Goal: Task Accomplishment & Management: Use online tool/utility

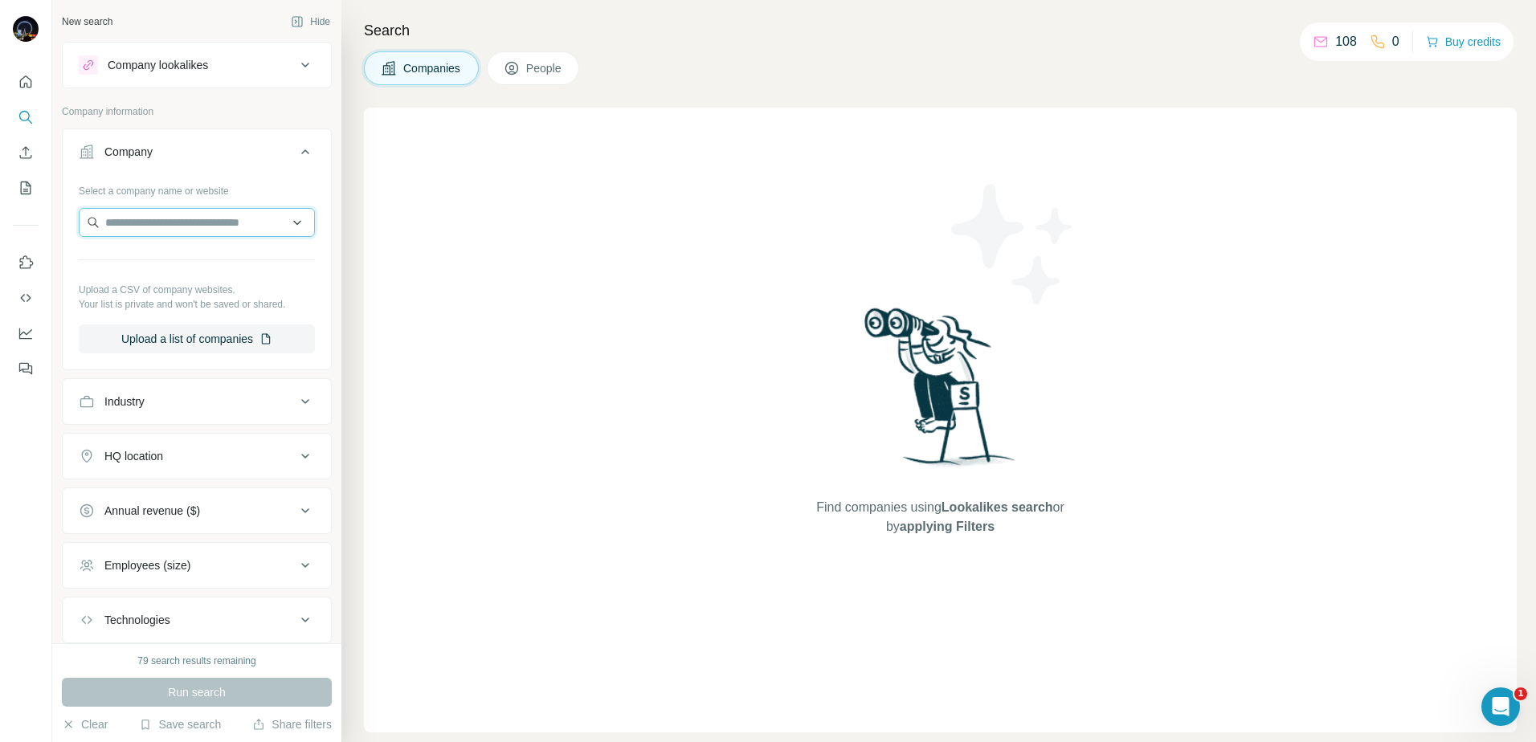
click at [207, 219] on input "text" at bounding box center [197, 222] width 236 height 29
paste input "**********"
type input "**********"
click at [207, 255] on p "Euro Systems IT" at bounding box center [166, 259] width 83 height 16
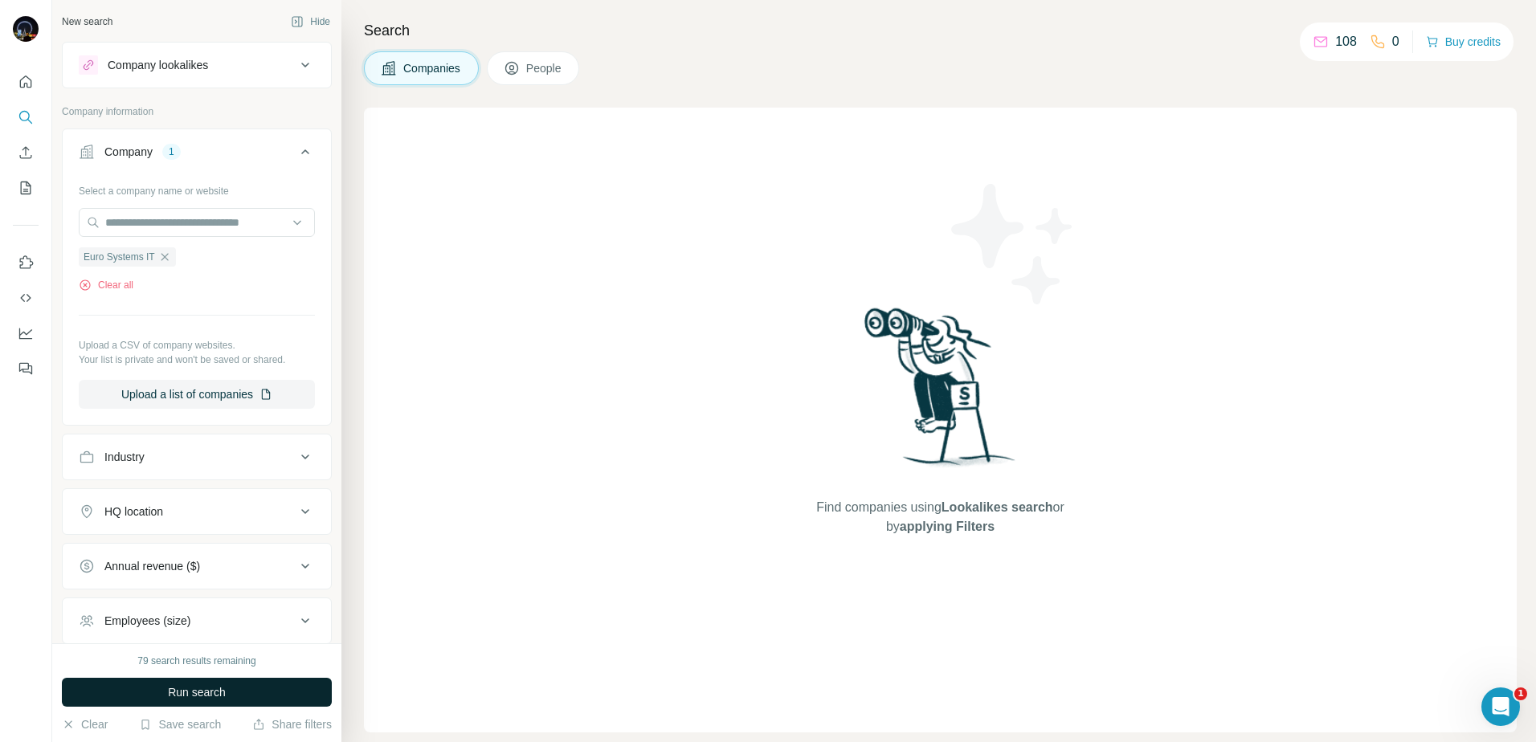
click at [225, 691] on span "Run search" at bounding box center [197, 692] width 58 height 16
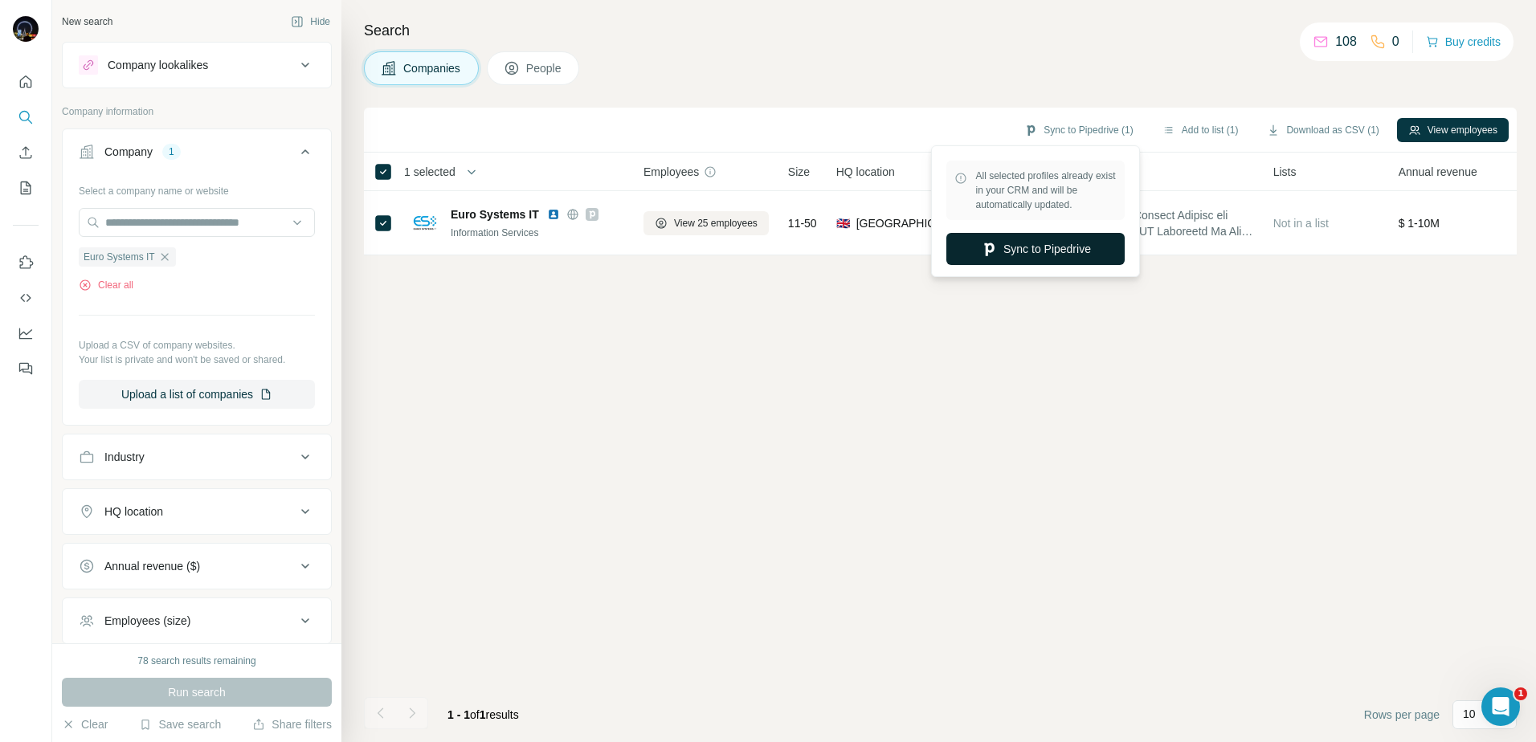
click at [1042, 252] on button "Sync to Pipedrive" at bounding box center [1035, 249] width 178 height 32
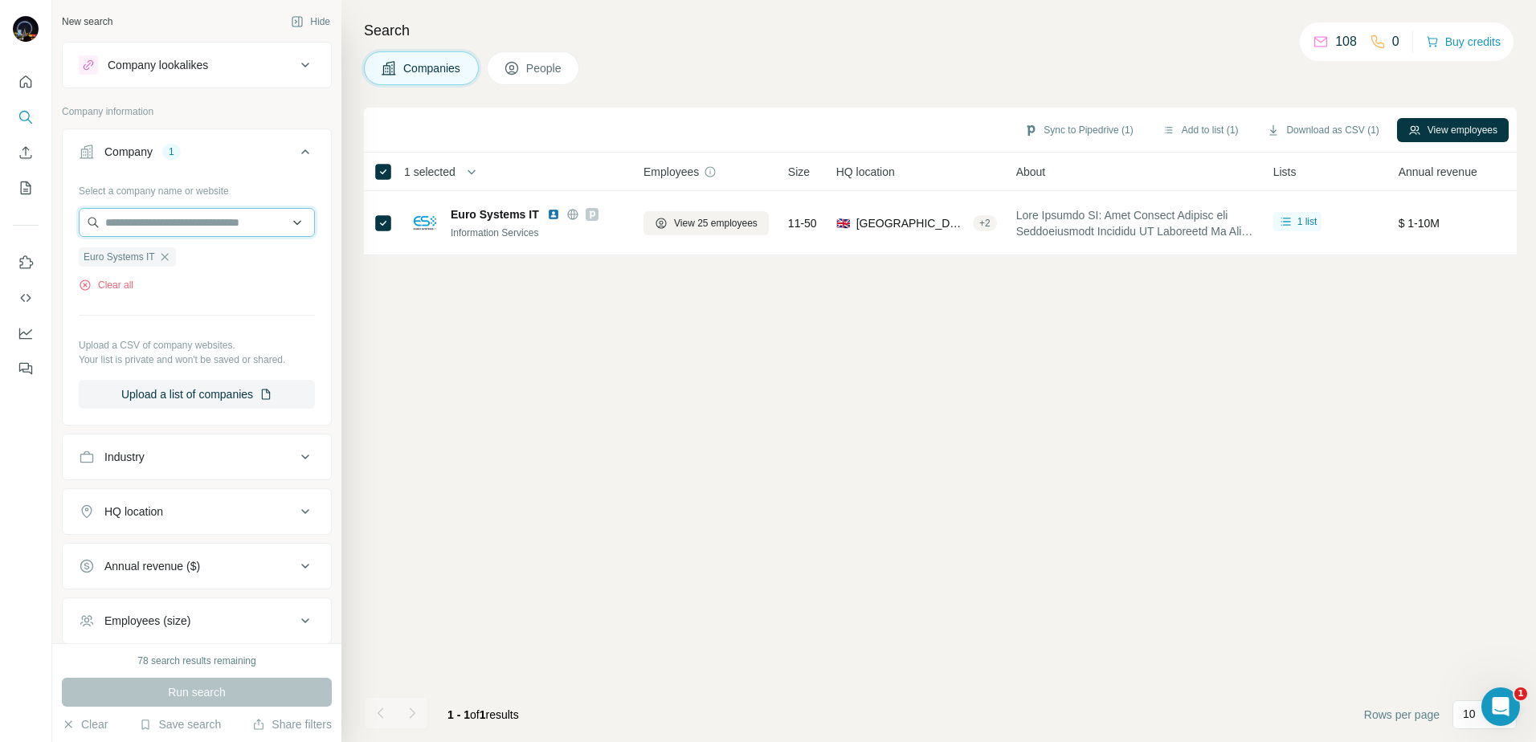
click at [223, 226] on input "text" at bounding box center [197, 222] width 236 height 29
paste input "**********"
type input "**********"
click at [210, 397] on button "Upload a list of companies" at bounding box center [197, 394] width 236 height 29
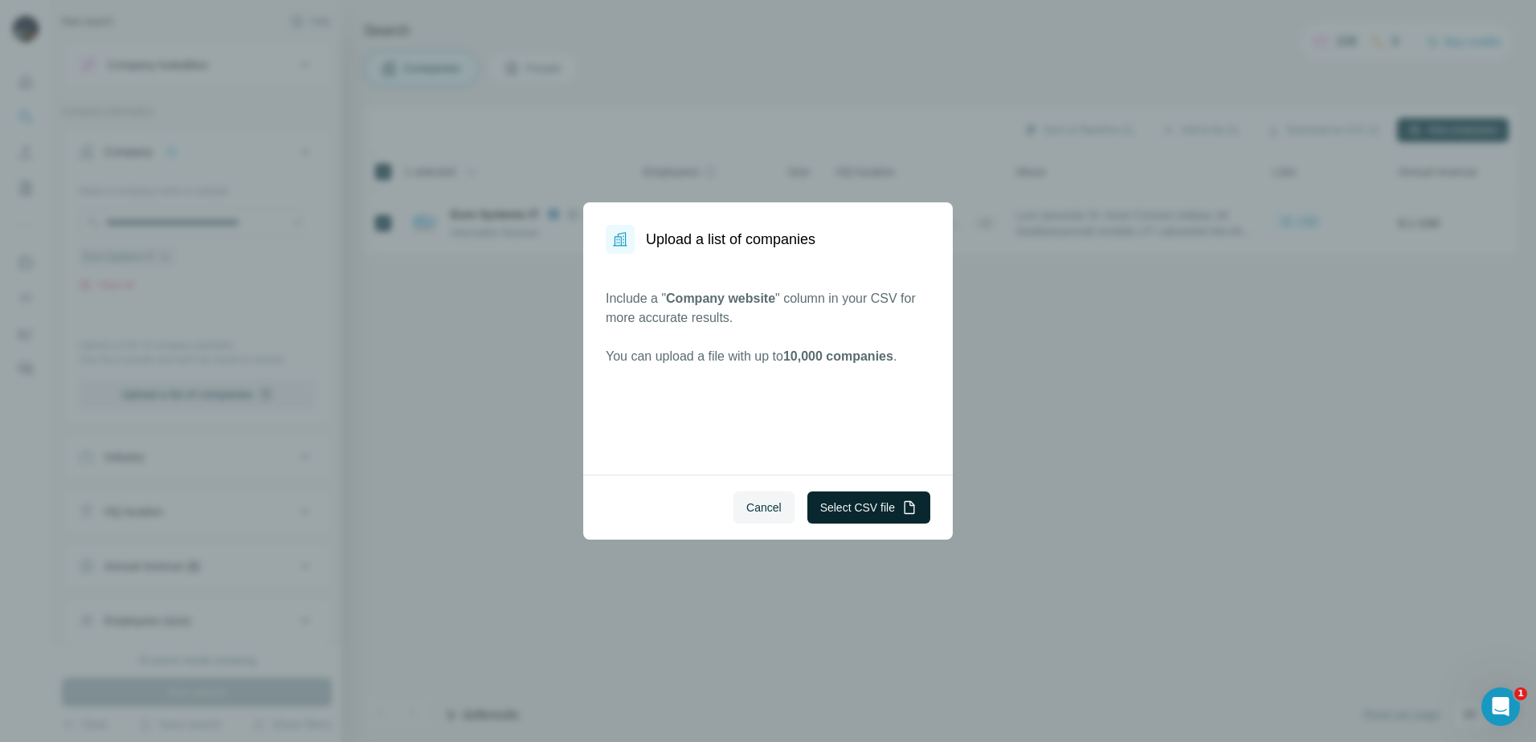
click at [852, 508] on button "Select CSV file" at bounding box center [868, 508] width 123 height 32
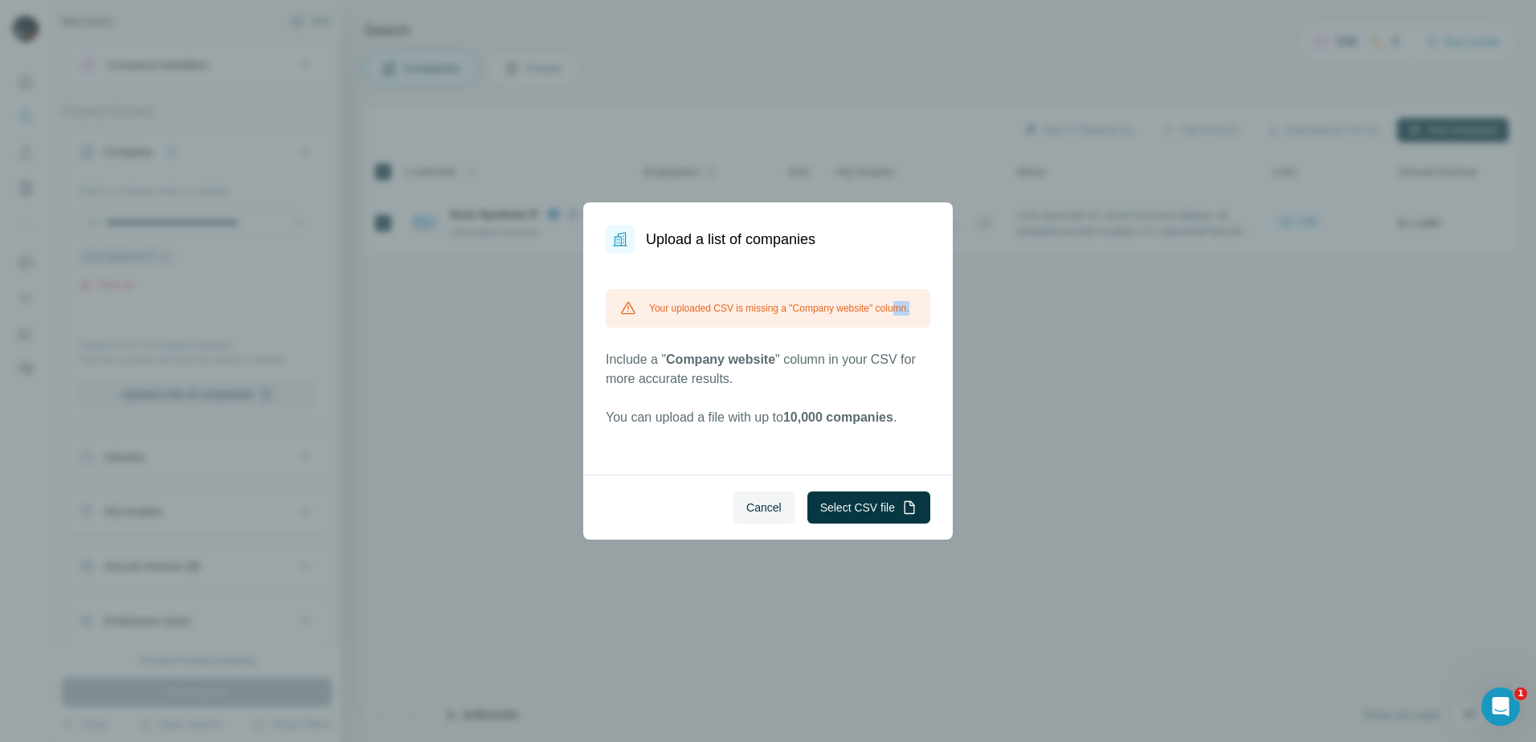
drag, startPoint x: 672, startPoint y: 334, endPoint x: 766, endPoint y: 334, distance: 94.0
click at [757, 328] on div "Your uploaded CSV is missing a "Company website" column." at bounding box center [768, 308] width 325 height 39
drag, startPoint x: 766, startPoint y: 334, endPoint x: 785, endPoint y: 401, distance: 69.4
click at [766, 328] on div "Your uploaded CSV is missing a "Company website" column." at bounding box center [768, 308] width 325 height 39
click at [668, 362] on p "Include a " Company website " column in your CSV for more accurate results." at bounding box center [768, 369] width 325 height 39
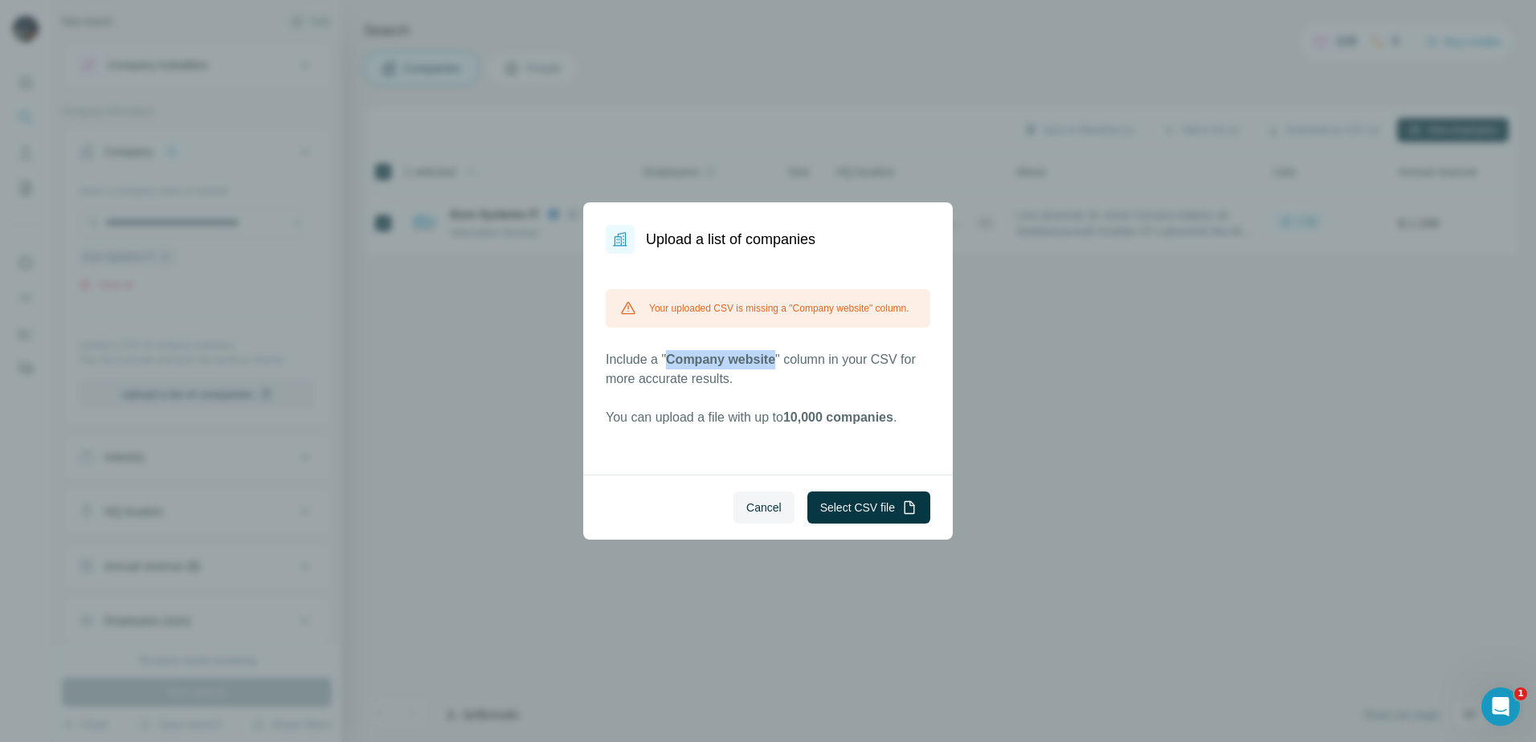
drag, startPoint x: 670, startPoint y: 375, endPoint x: 778, endPoint y: 375, distance: 108.4
click at [775, 366] on span "Company website" at bounding box center [720, 360] width 109 height 14
copy span "Company website"
click at [760, 508] on span "Cancel" at bounding box center [763, 508] width 35 height 16
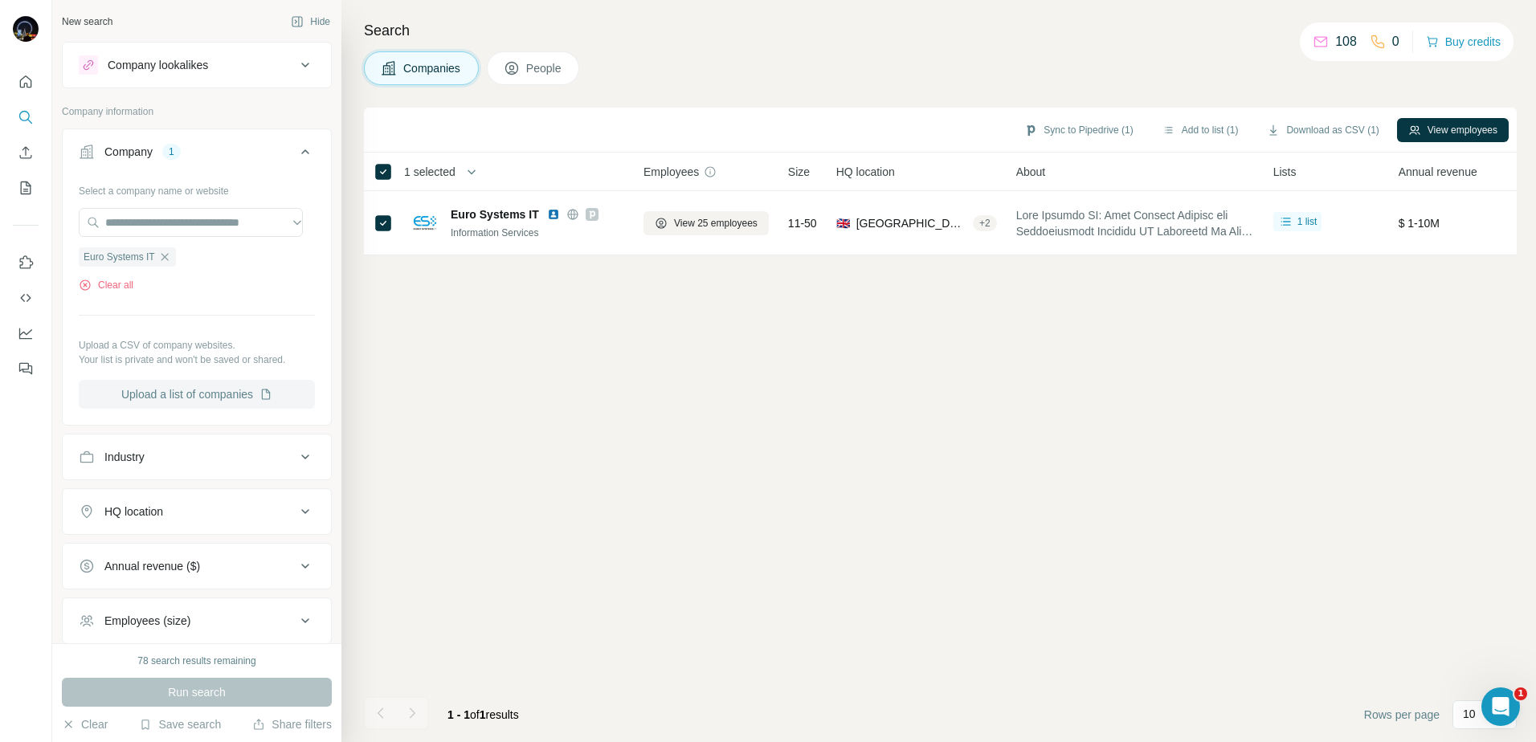
click at [168, 401] on button "Upload a list of companies" at bounding box center [197, 394] width 236 height 29
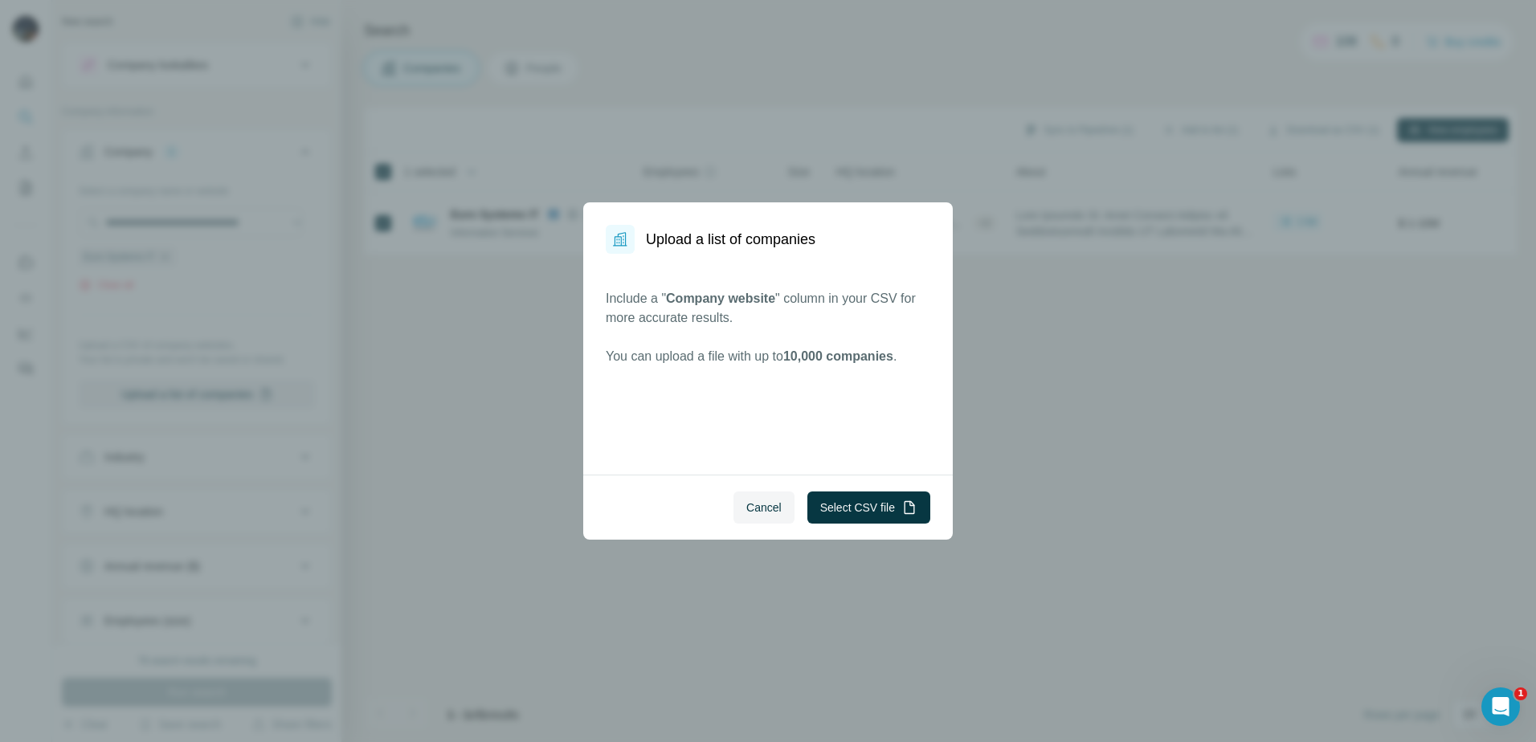
click at [771, 513] on span "Cancel" at bounding box center [763, 508] width 35 height 16
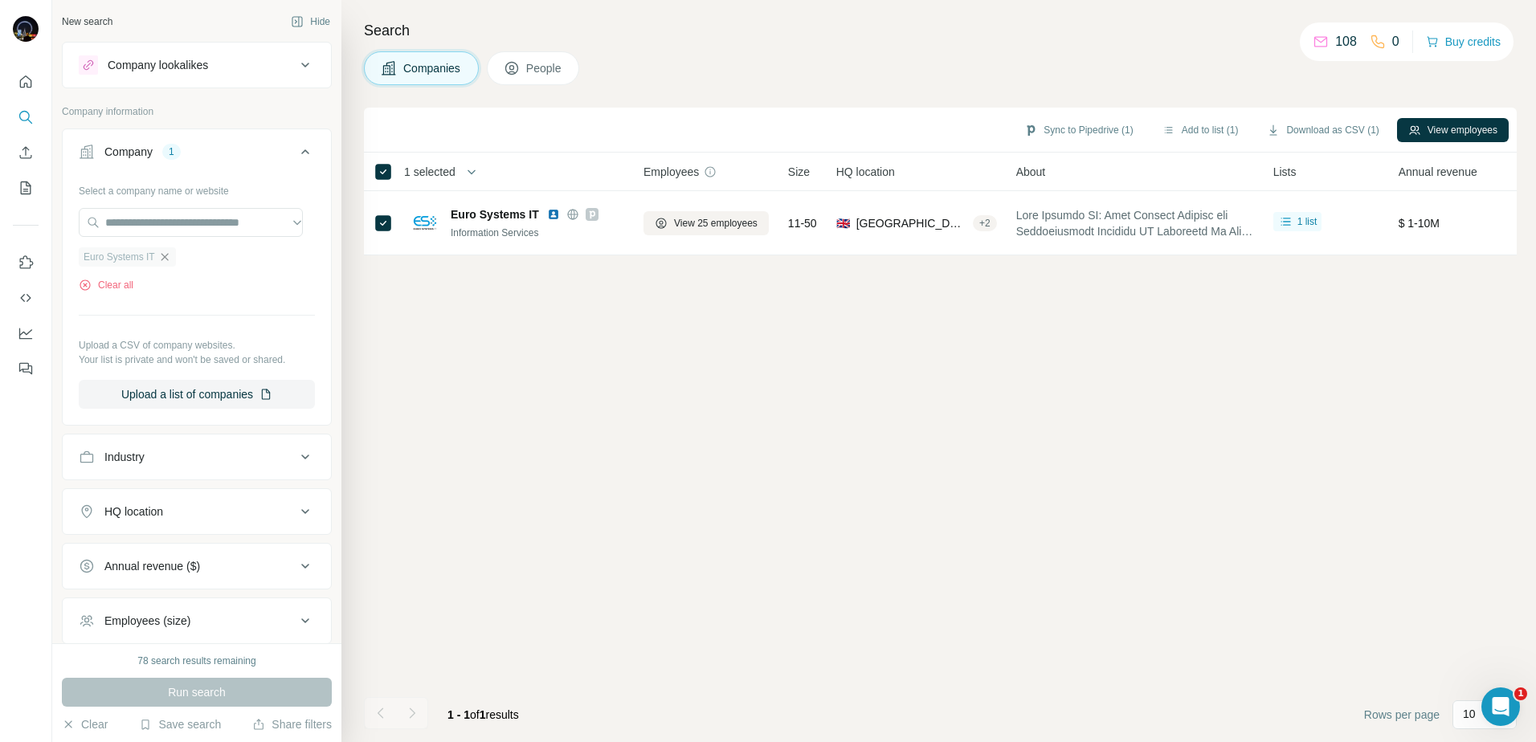
click at [169, 257] on icon "button" at bounding box center [164, 257] width 13 height 13
click at [194, 329] on button "Upload a list of companies" at bounding box center [197, 339] width 236 height 29
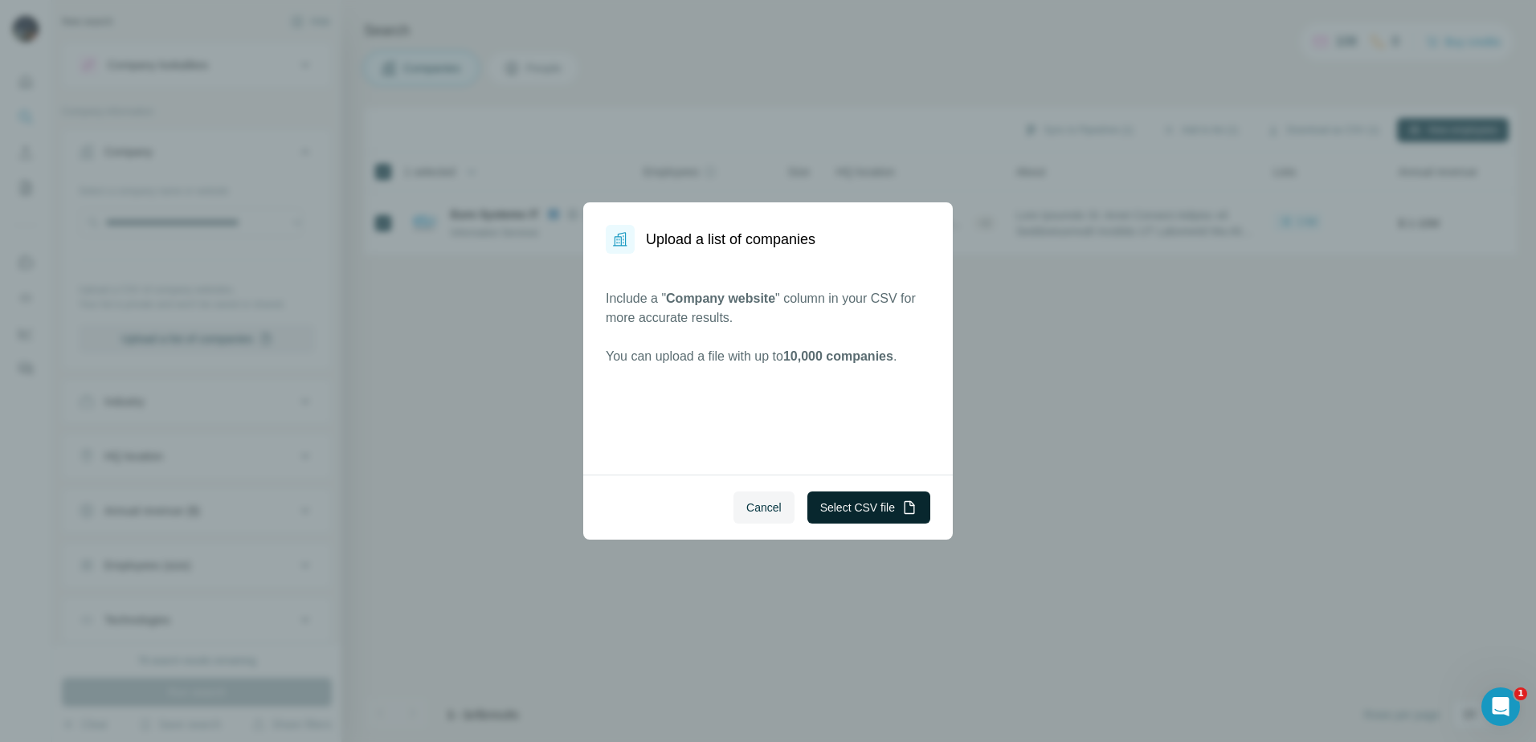
click at [842, 502] on button "Select CSV file" at bounding box center [868, 508] width 123 height 32
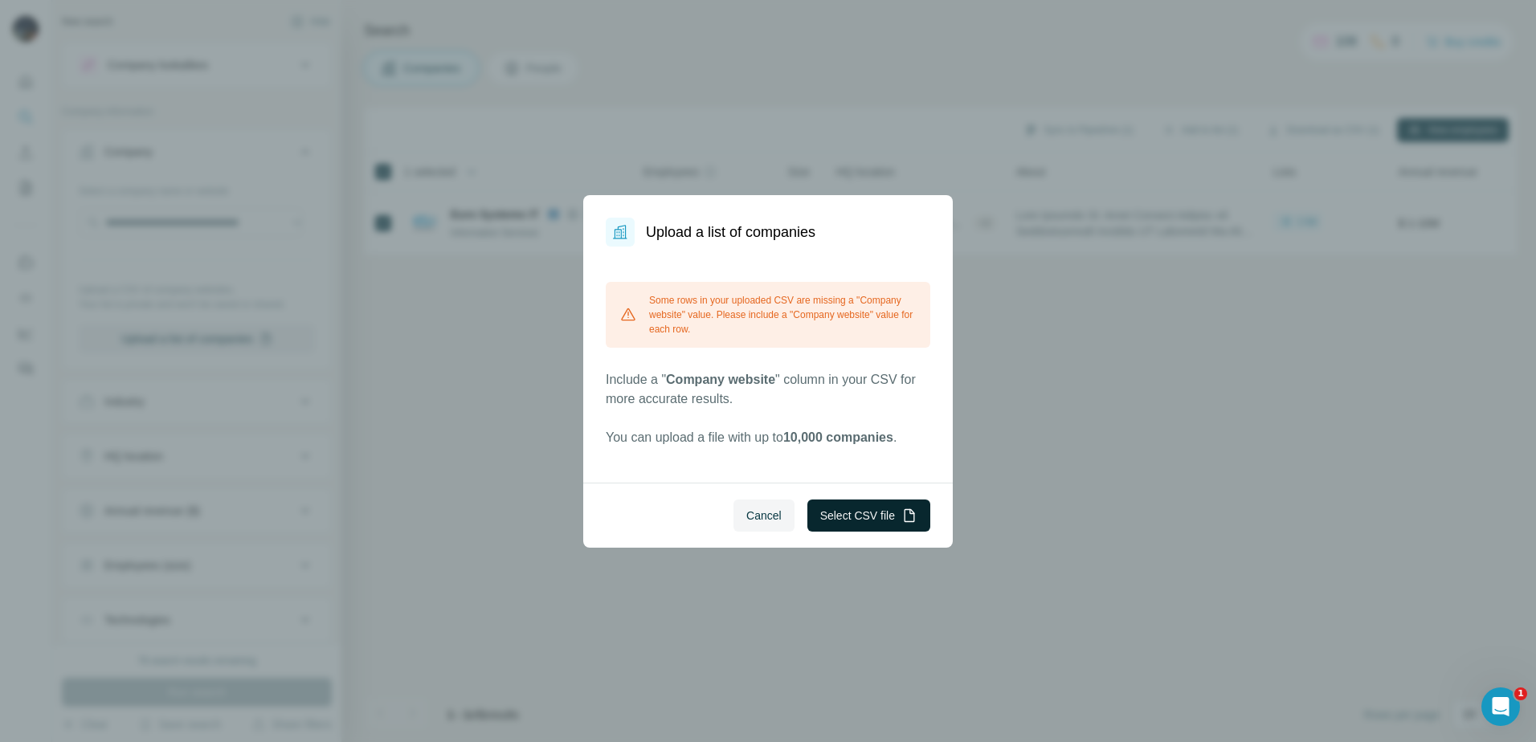
click at [854, 519] on button "Select CSV file" at bounding box center [868, 516] width 123 height 32
click at [844, 520] on button "Select CSV file" at bounding box center [868, 516] width 123 height 32
click at [767, 515] on span "Cancel" at bounding box center [763, 516] width 35 height 16
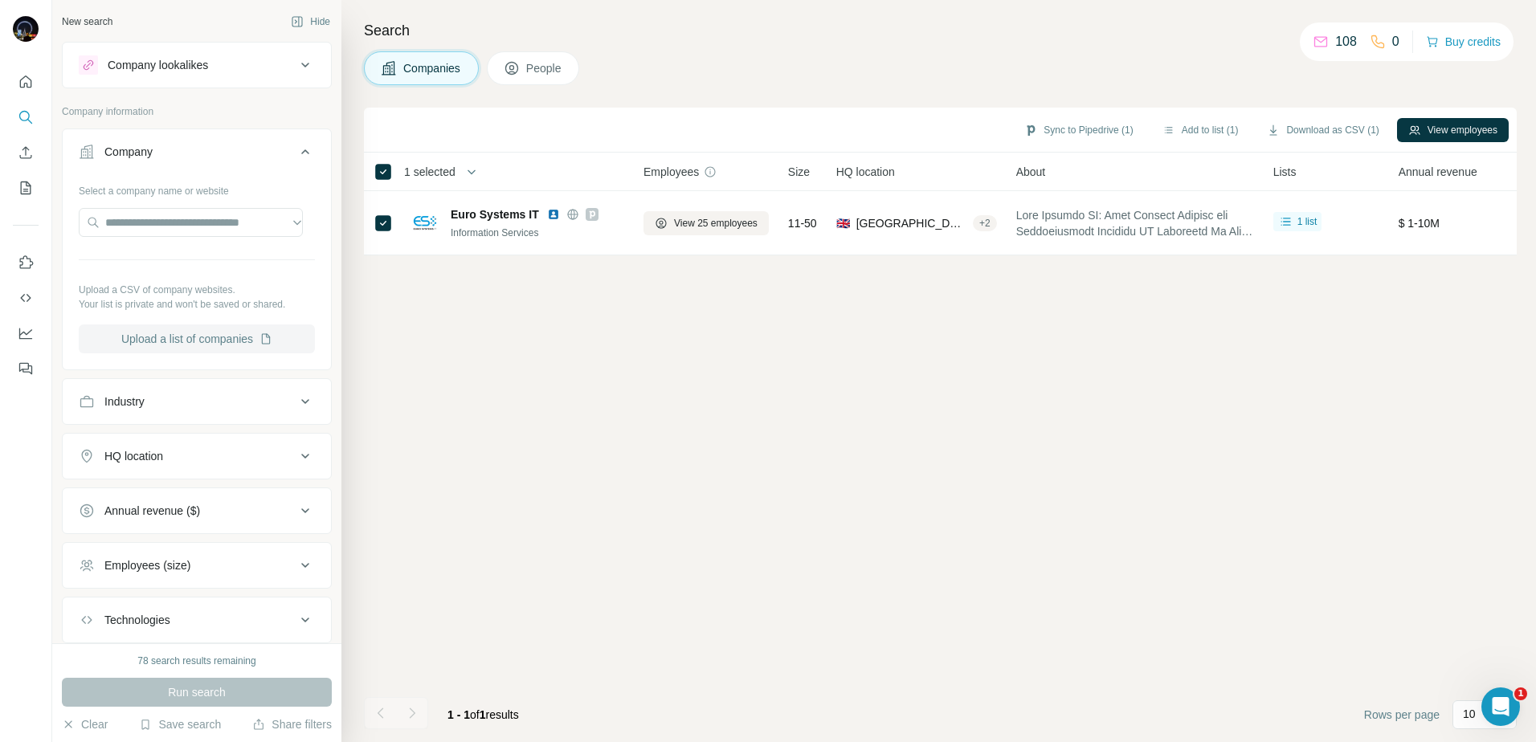
click at [239, 345] on button "Upload a list of companies" at bounding box center [197, 339] width 236 height 29
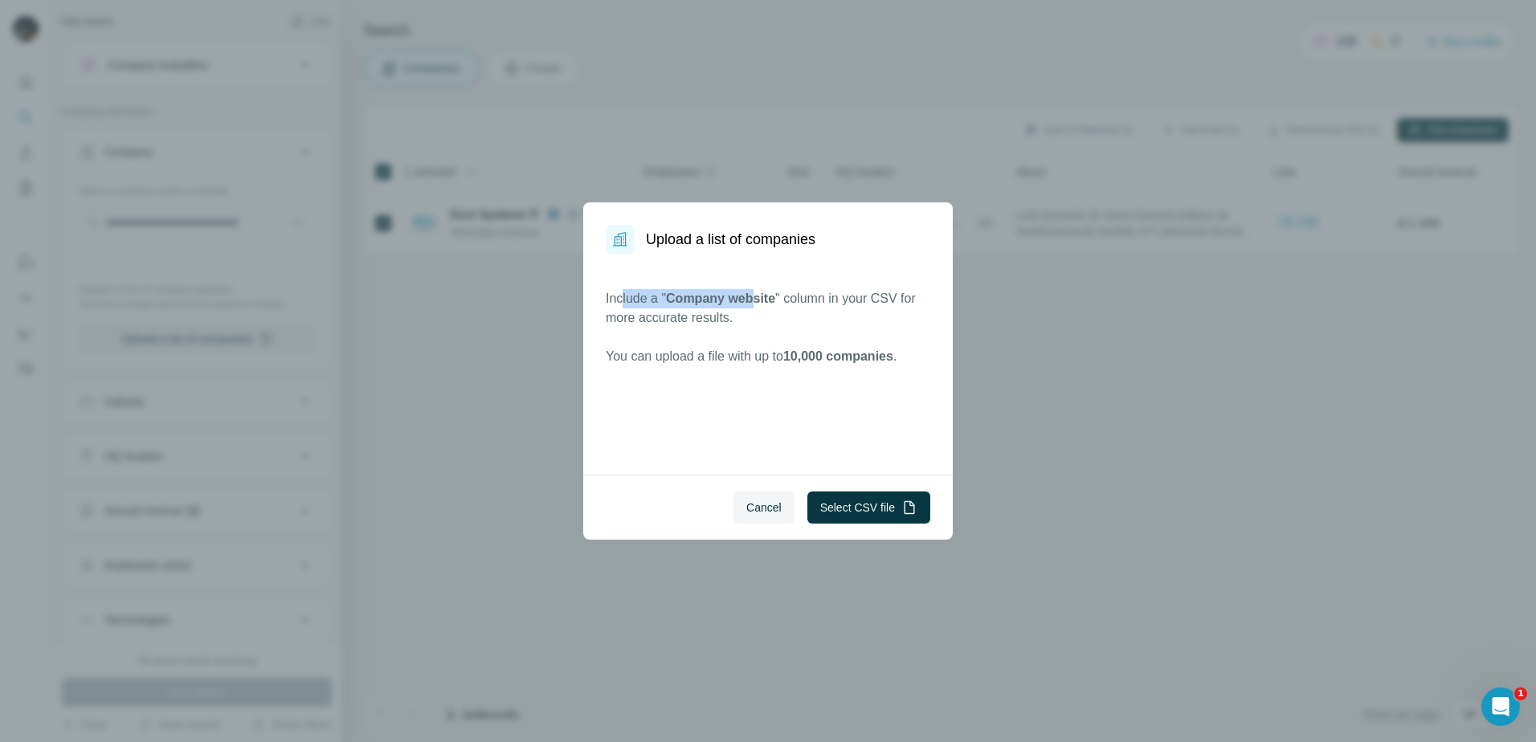
drag, startPoint x: 621, startPoint y: 303, endPoint x: 795, endPoint y: 304, distance: 174.3
click at [791, 304] on p "Include a " Company website " column in your CSV for more accurate results." at bounding box center [768, 308] width 325 height 39
drag, startPoint x: 795, startPoint y: 304, endPoint x: 825, endPoint y: 370, distance: 72.3
click at [796, 306] on p "Include a " Company website " column in your CSV for more accurate results." at bounding box center [768, 308] width 325 height 39
click at [110, 370] on div "Upload a list of companies Include a " Company website " column in your CSV for…" at bounding box center [768, 371] width 1536 height 742
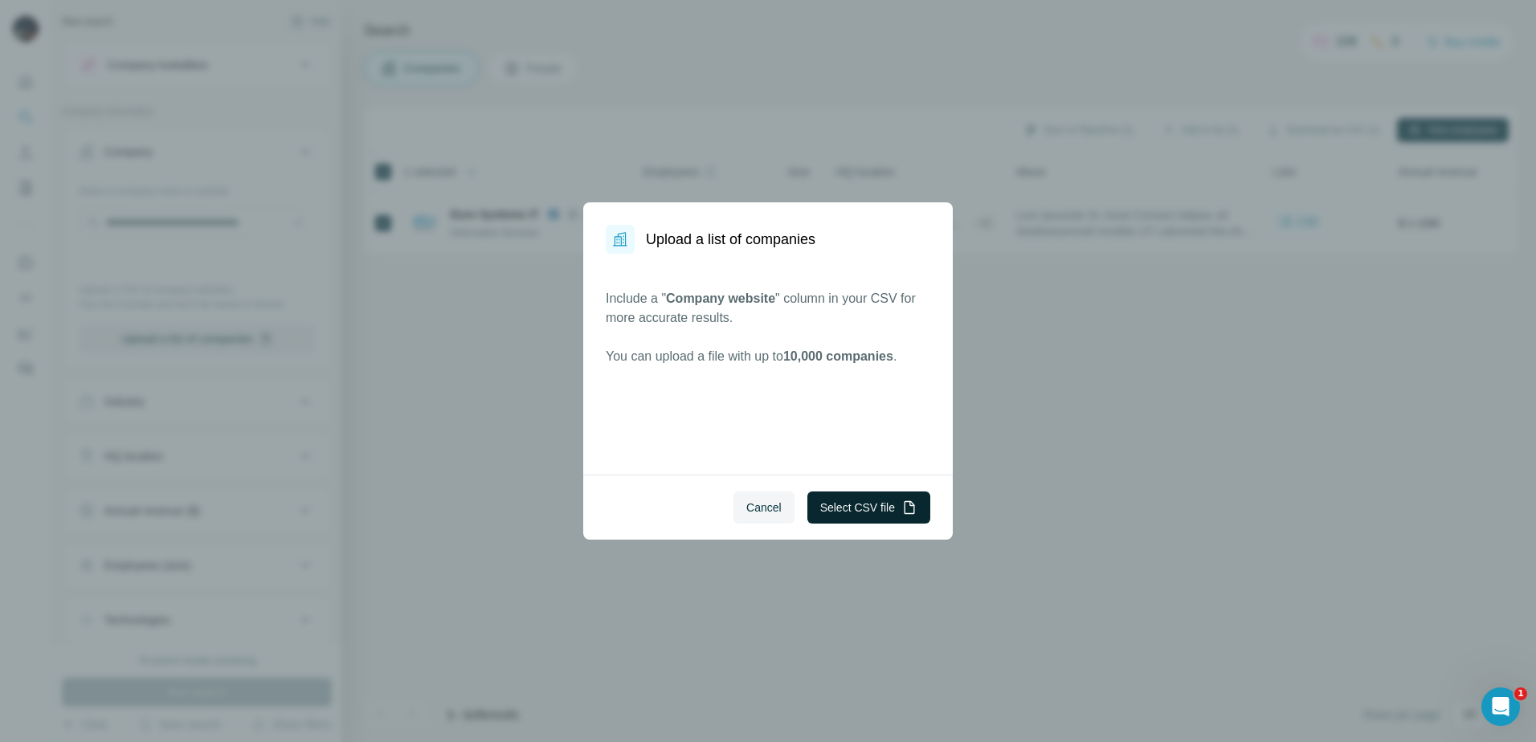
click at [852, 504] on button "Select CSV file" at bounding box center [868, 508] width 123 height 32
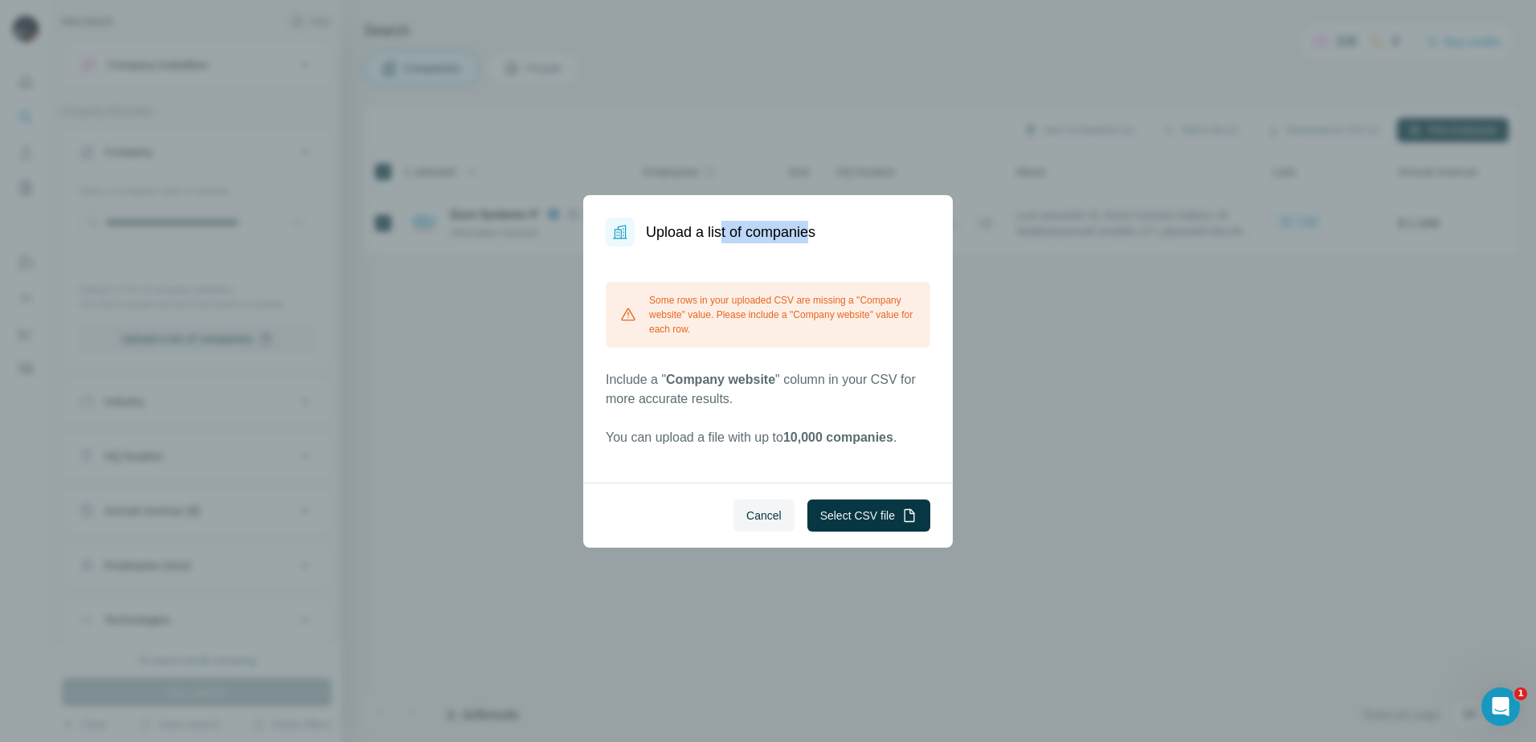
drag, startPoint x: 727, startPoint y: 228, endPoint x: 815, endPoint y: 232, distance: 88.5
click at [815, 232] on h1 "Upload a list of companies" at bounding box center [730, 232] width 169 height 22
drag, startPoint x: 140, startPoint y: 468, endPoint x: 684, endPoint y: 368, distance: 552.9
click at [140, 468] on div "Upload a list of companies Some rows in your uploaded CSV are missing a "Compan…" at bounding box center [768, 371] width 1536 height 742
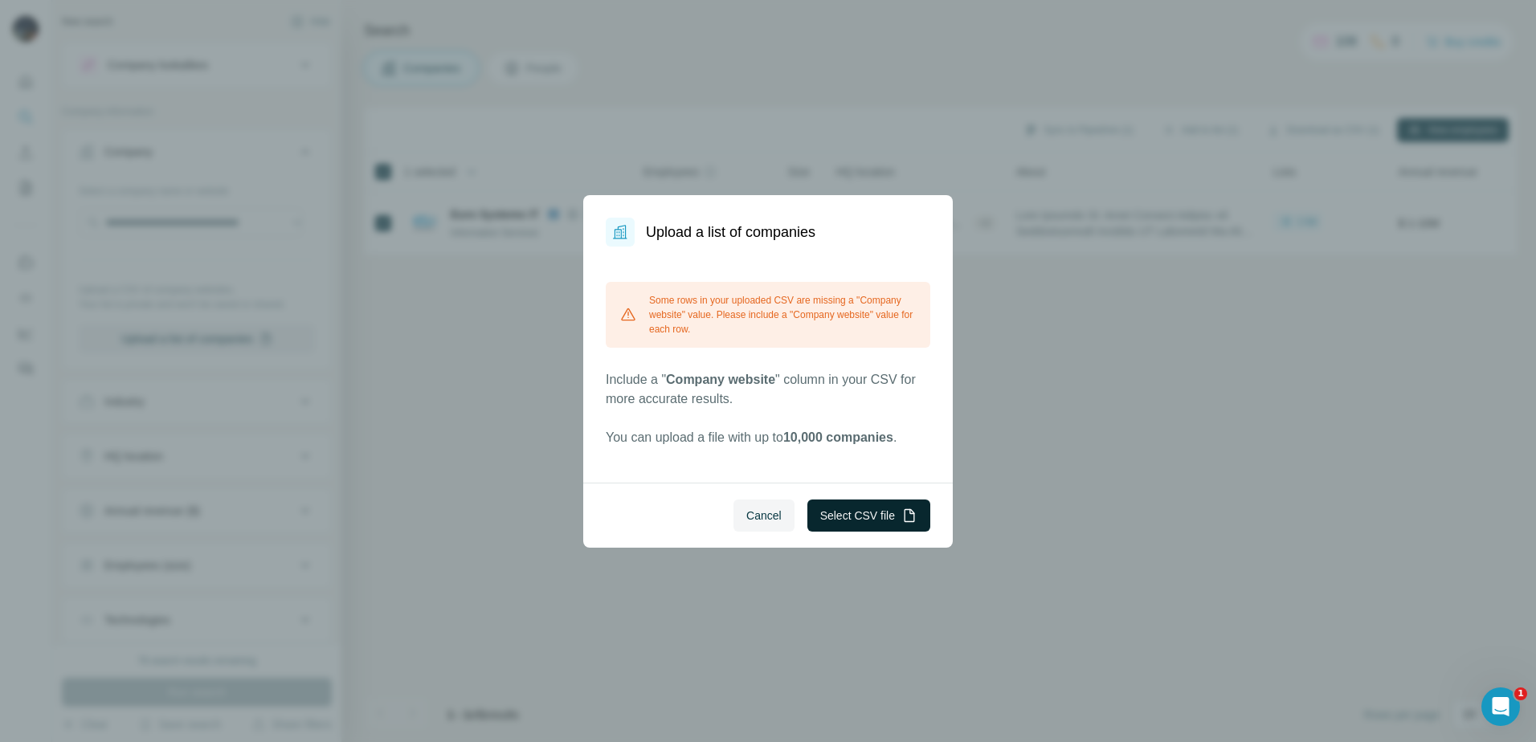
click at [827, 508] on button "Select CSV file" at bounding box center [868, 516] width 123 height 32
click at [763, 513] on span "Cancel" at bounding box center [763, 516] width 35 height 16
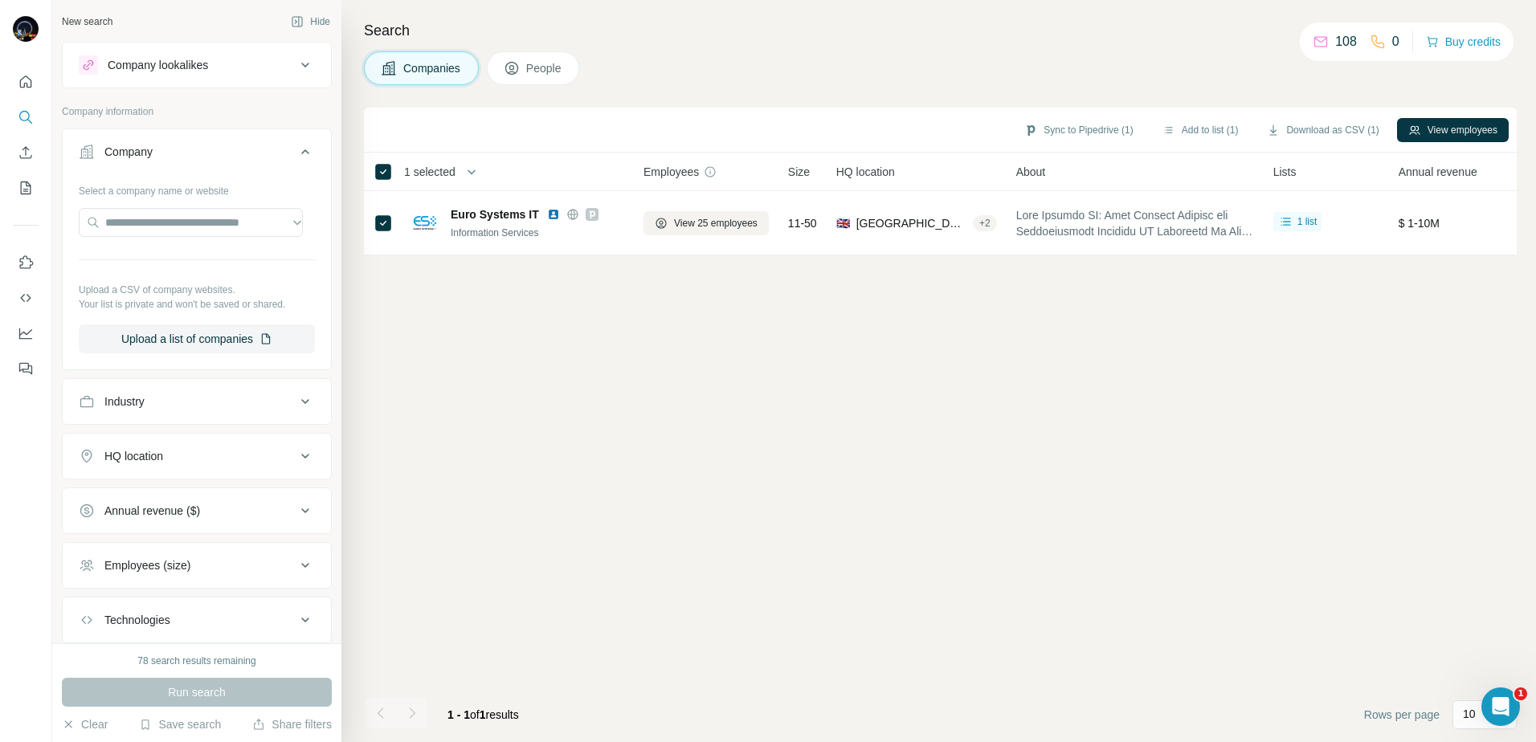
click at [522, 328] on div "Sync to Pipedrive (1) Add to list (1) Download as CSV (1) View employees 1 sele…" at bounding box center [940, 425] width 1153 height 635
click at [172, 231] on input "text" at bounding box center [191, 222] width 224 height 29
click at [193, 340] on button "Upload a list of companies" at bounding box center [197, 339] width 236 height 29
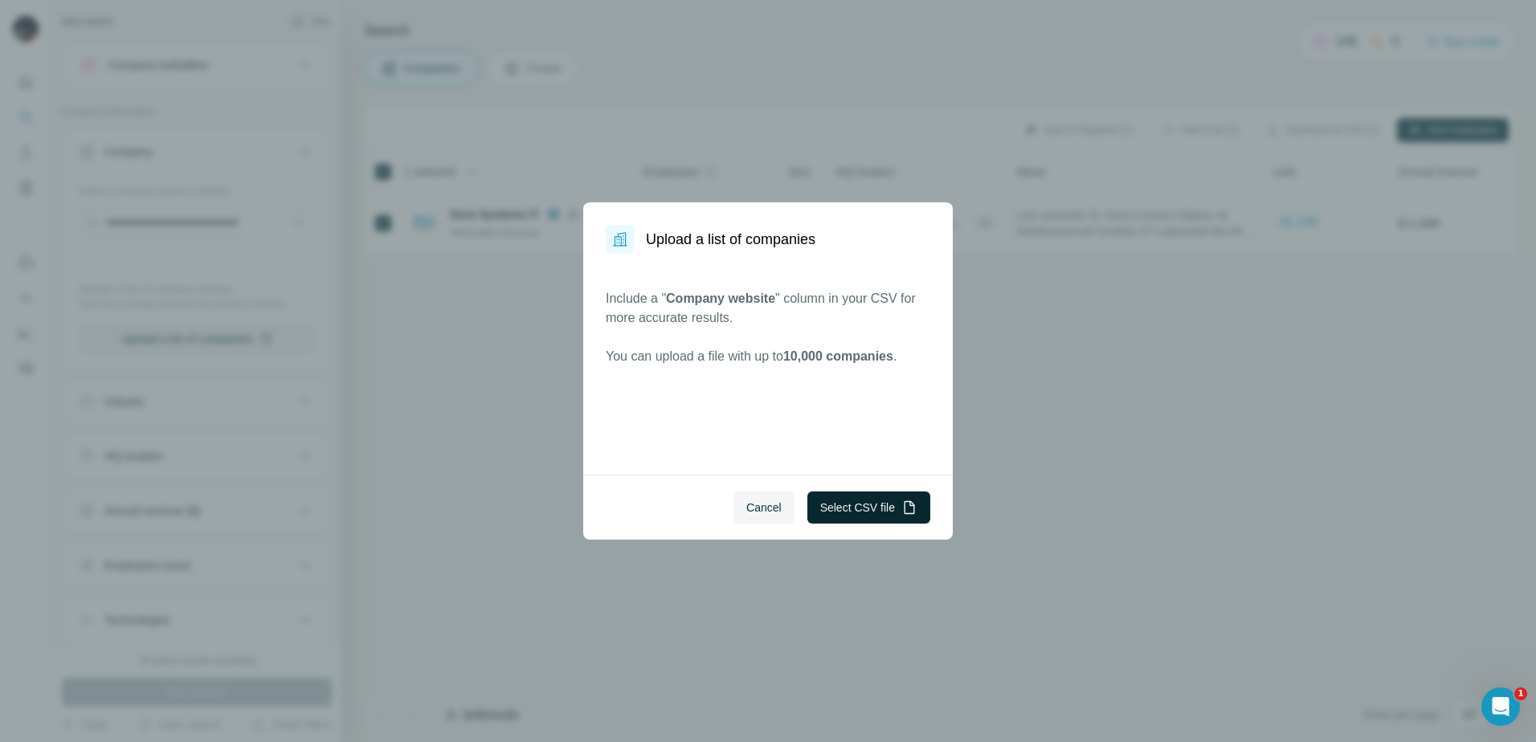
click at [880, 501] on button "Select CSV file" at bounding box center [868, 508] width 123 height 32
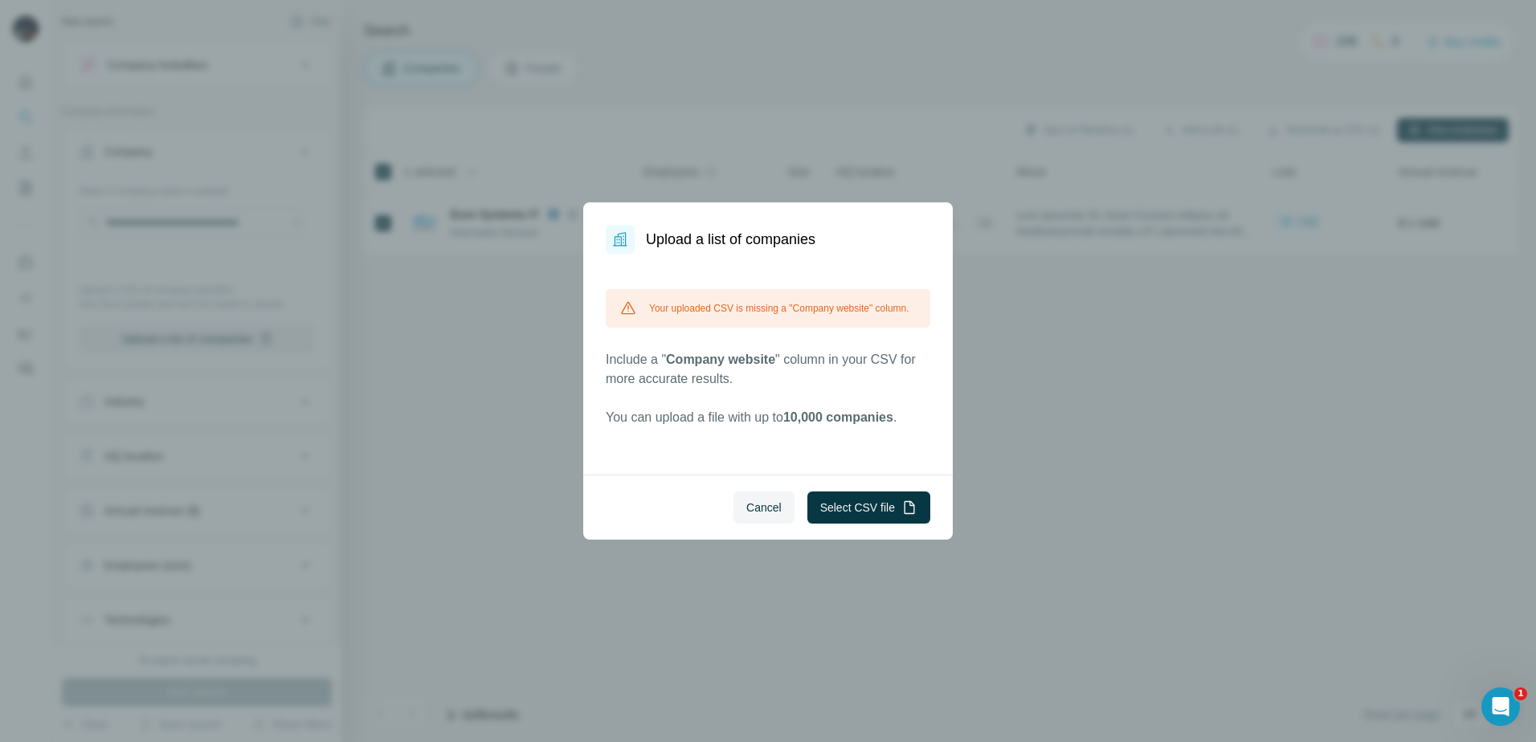
click at [819, 448] on div "Your uploaded CSV is missing a "Company website" column. Include a " Company we…" at bounding box center [768, 364] width 370 height 221
click at [757, 507] on span "Cancel" at bounding box center [763, 508] width 35 height 16
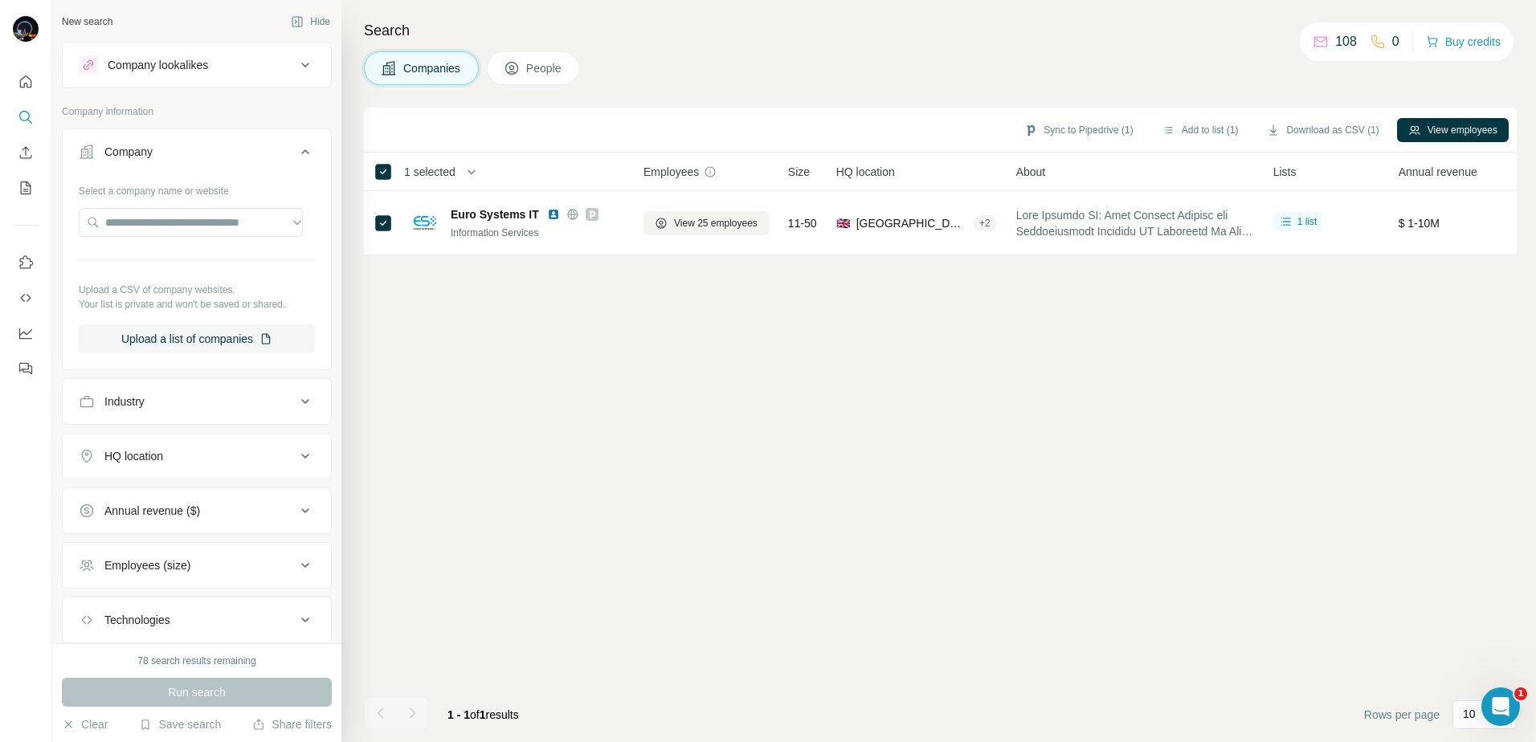
click at [190, 247] on div "Select a company name or website Upload a CSV of company websites. Your list is…" at bounding box center [197, 266] width 236 height 176
click at [194, 236] on input "text" at bounding box center [191, 222] width 224 height 29
click at [194, 230] on input "text" at bounding box center [191, 222] width 224 height 29
drag, startPoint x: 125, startPoint y: 211, endPoint x: 132, endPoint y: 220, distance: 10.9
click at [125, 211] on input "text" at bounding box center [191, 222] width 224 height 29
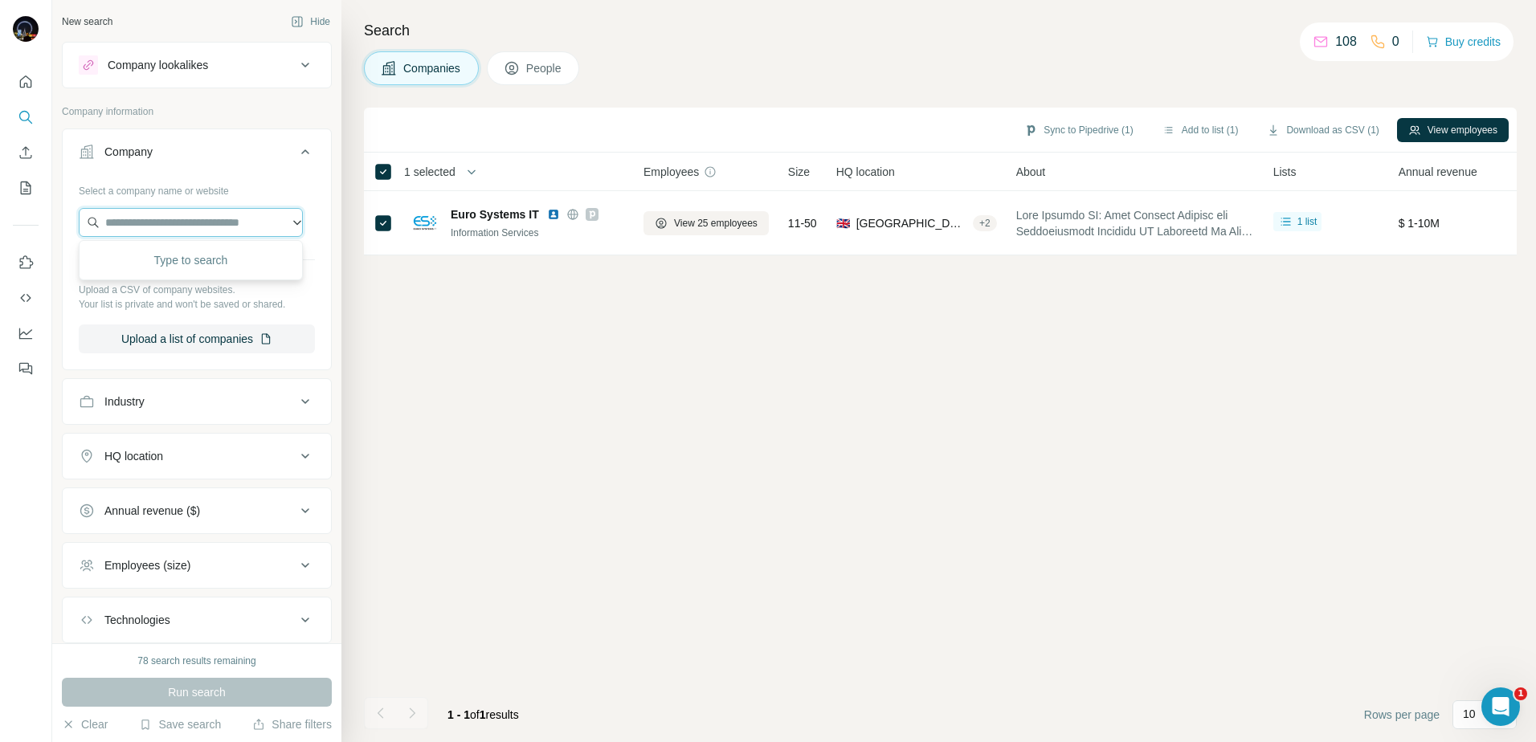
paste input "**********"
type input "**********"
click at [503, 371] on div "Sync to Pipedrive (1) Add to list (1) Download as CSV (1) View employees 1 sele…" at bounding box center [940, 425] width 1153 height 635
click at [214, 71] on div "Company lookalikes" at bounding box center [187, 64] width 217 height 19
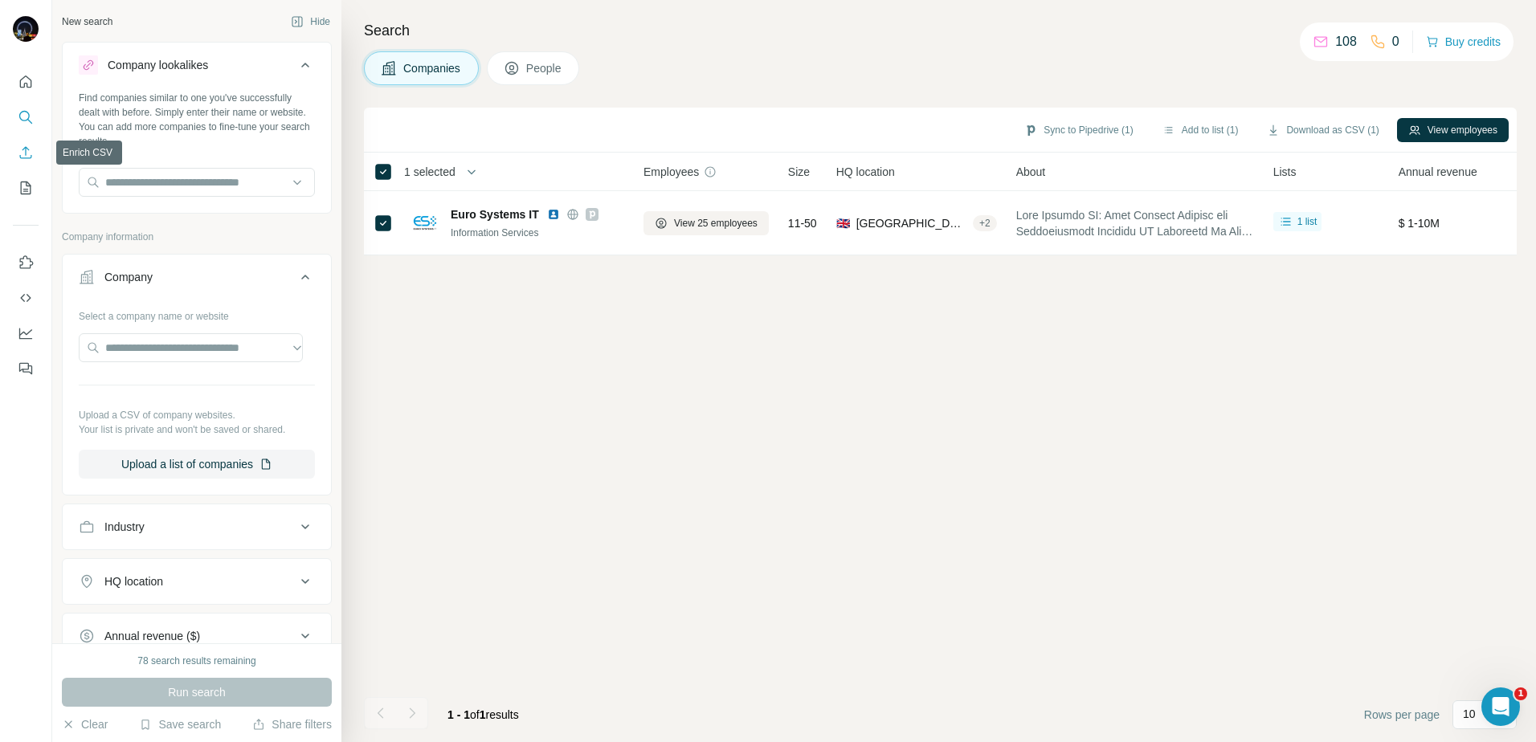
click at [20, 151] on icon "Enrich CSV" at bounding box center [26, 153] width 16 height 16
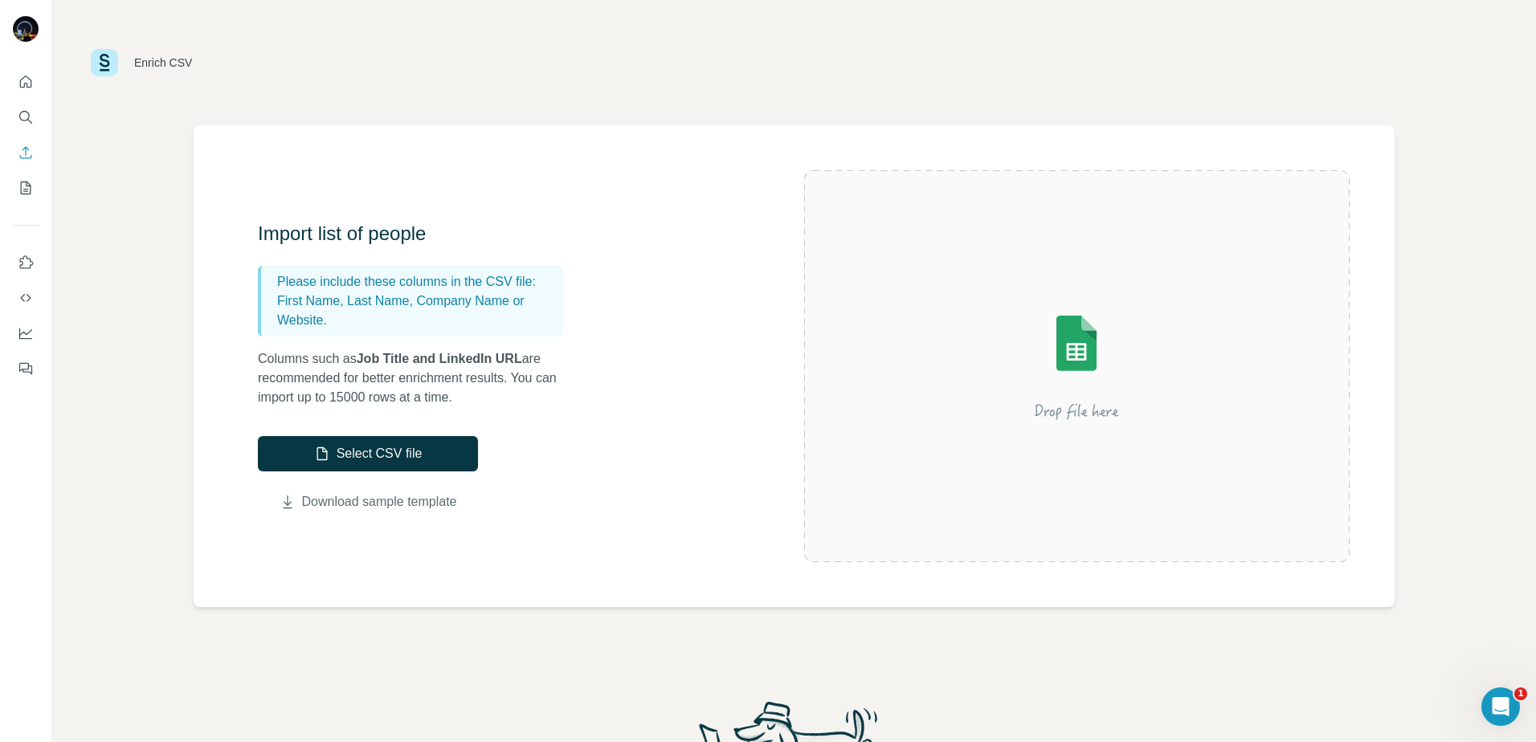
click at [349, 500] on link "Download sample template" at bounding box center [379, 501] width 155 height 19
click at [24, 180] on icon "My lists" at bounding box center [26, 188] width 16 height 16
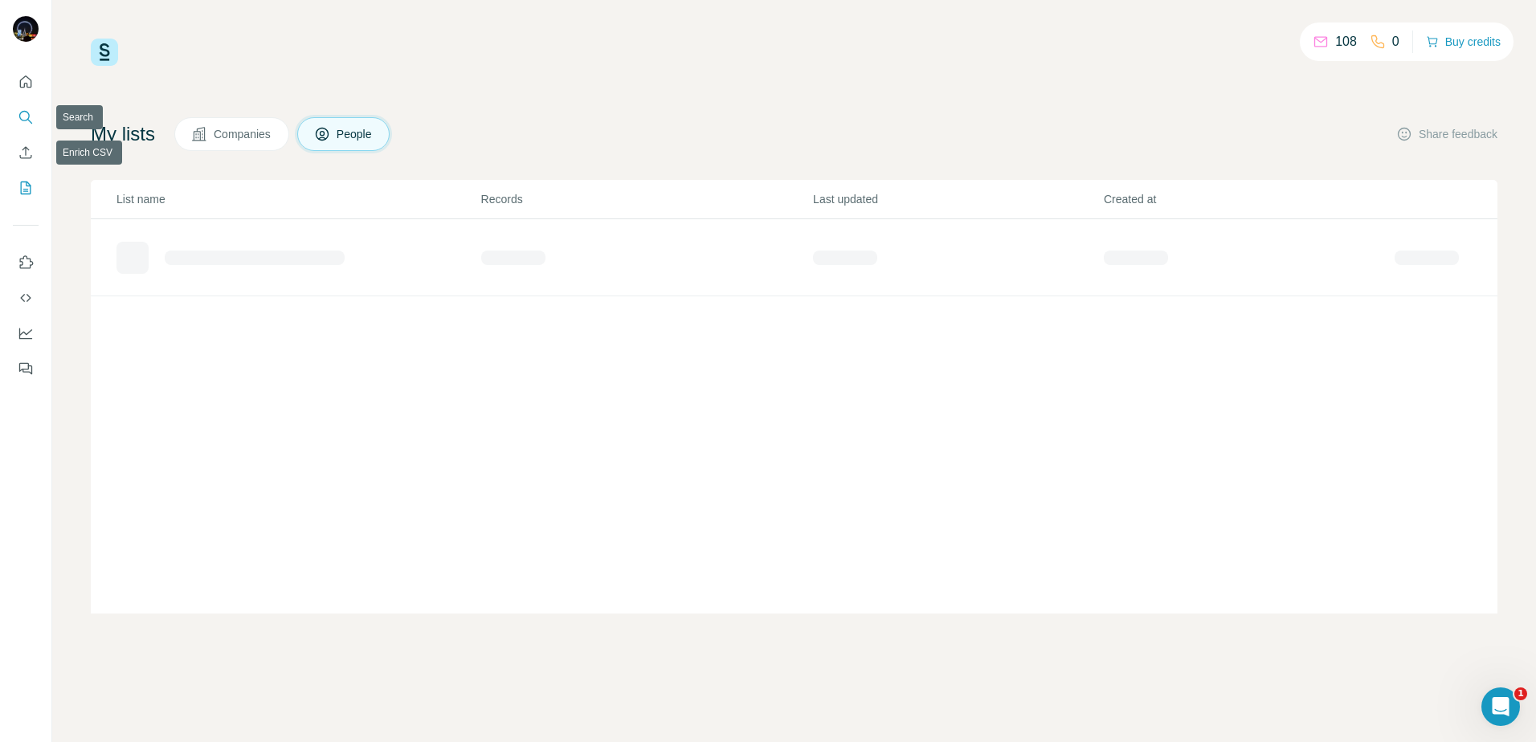
click at [26, 120] on icon "Search" at bounding box center [26, 117] width 16 height 16
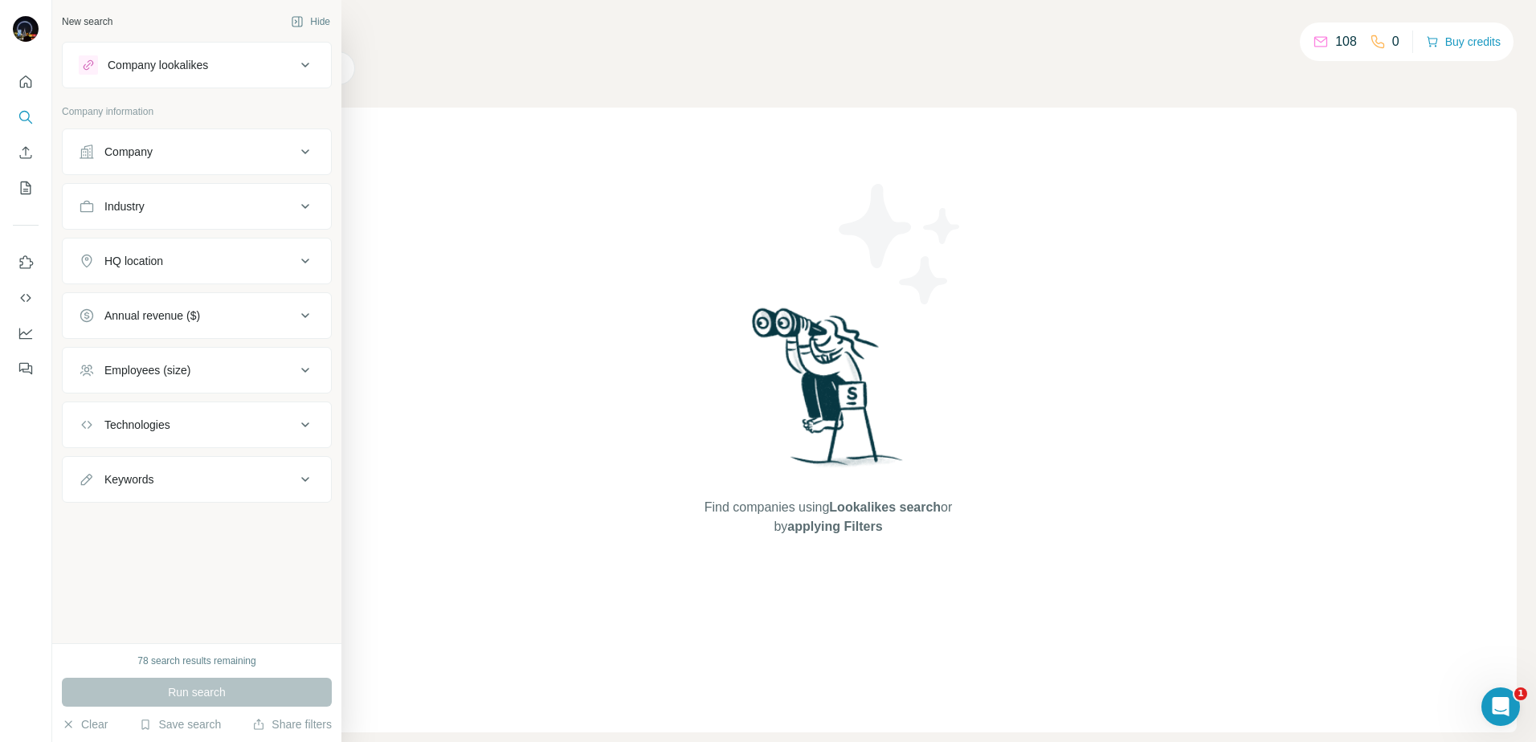
click at [161, 157] on div "Company" at bounding box center [187, 152] width 217 height 16
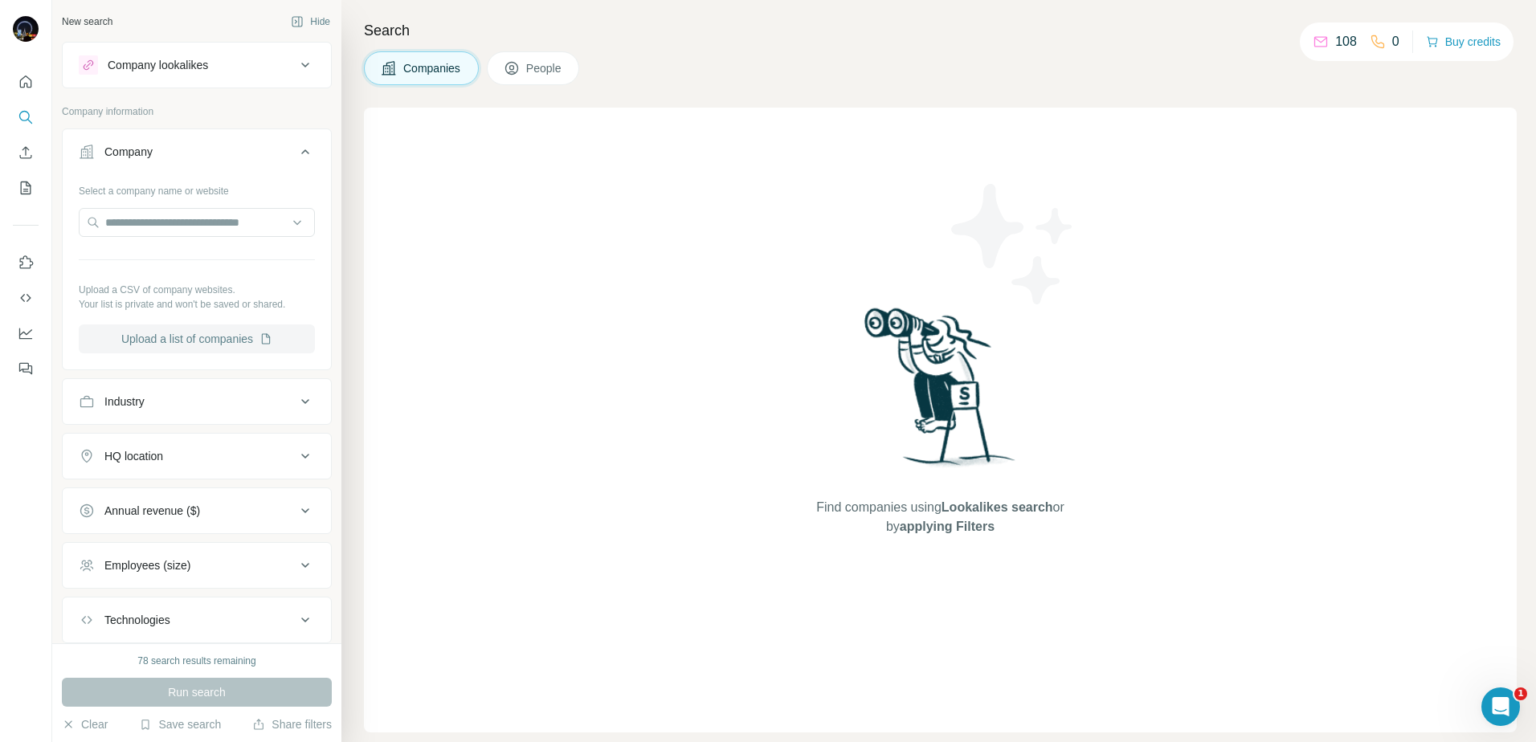
click at [162, 341] on button "Upload a list of companies" at bounding box center [197, 339] width 236 height 29
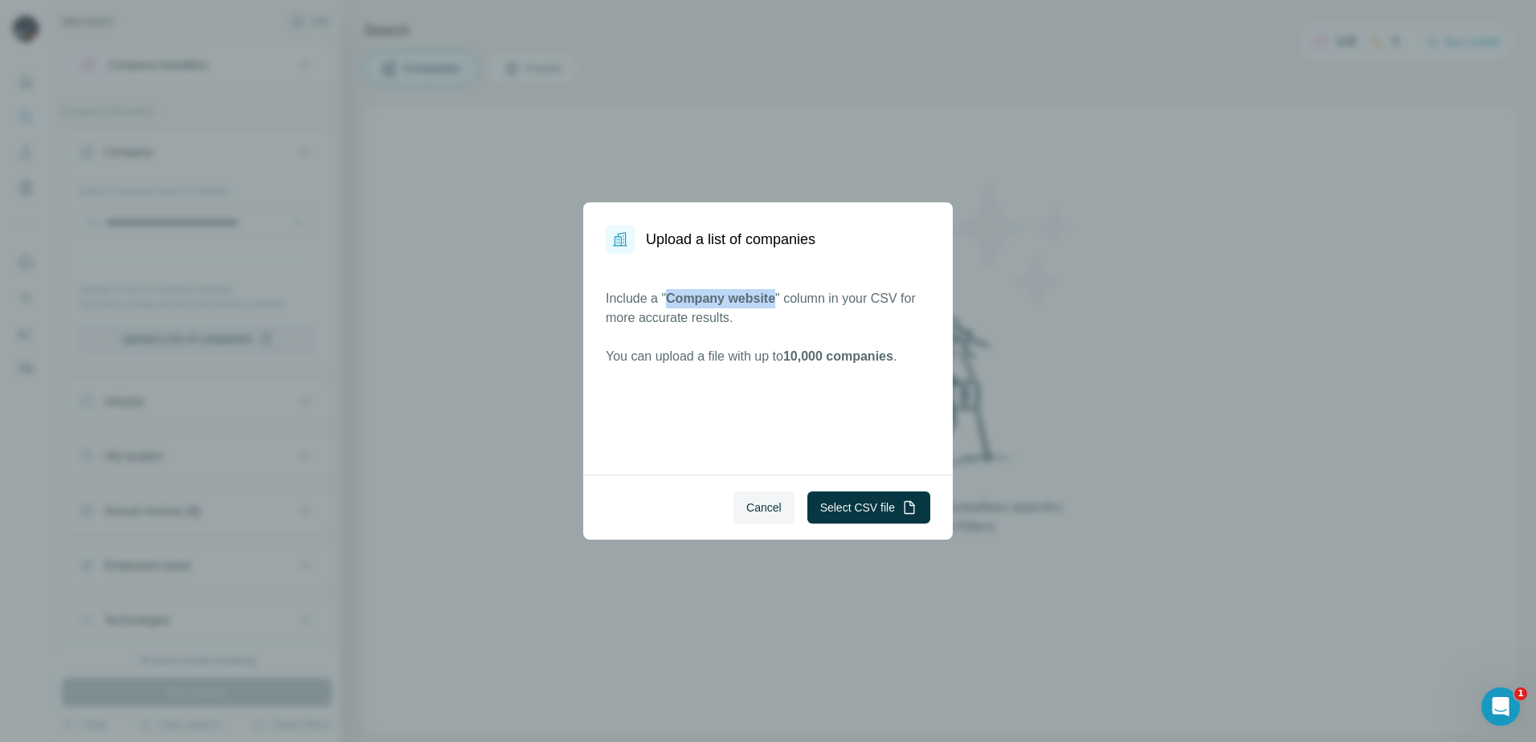
drag, startPoint x: 671, startPoint y: 296, endPoint x: 779, endPoint y: 298, distance: 108.5
click at [775, 298] on span "Company website" at bounding box center [720, 299] width 109 height 14
copy span "Company website"
click at [876, 509] on button "Select CSV file" at bounding box center [868, 508] width 123 height 32
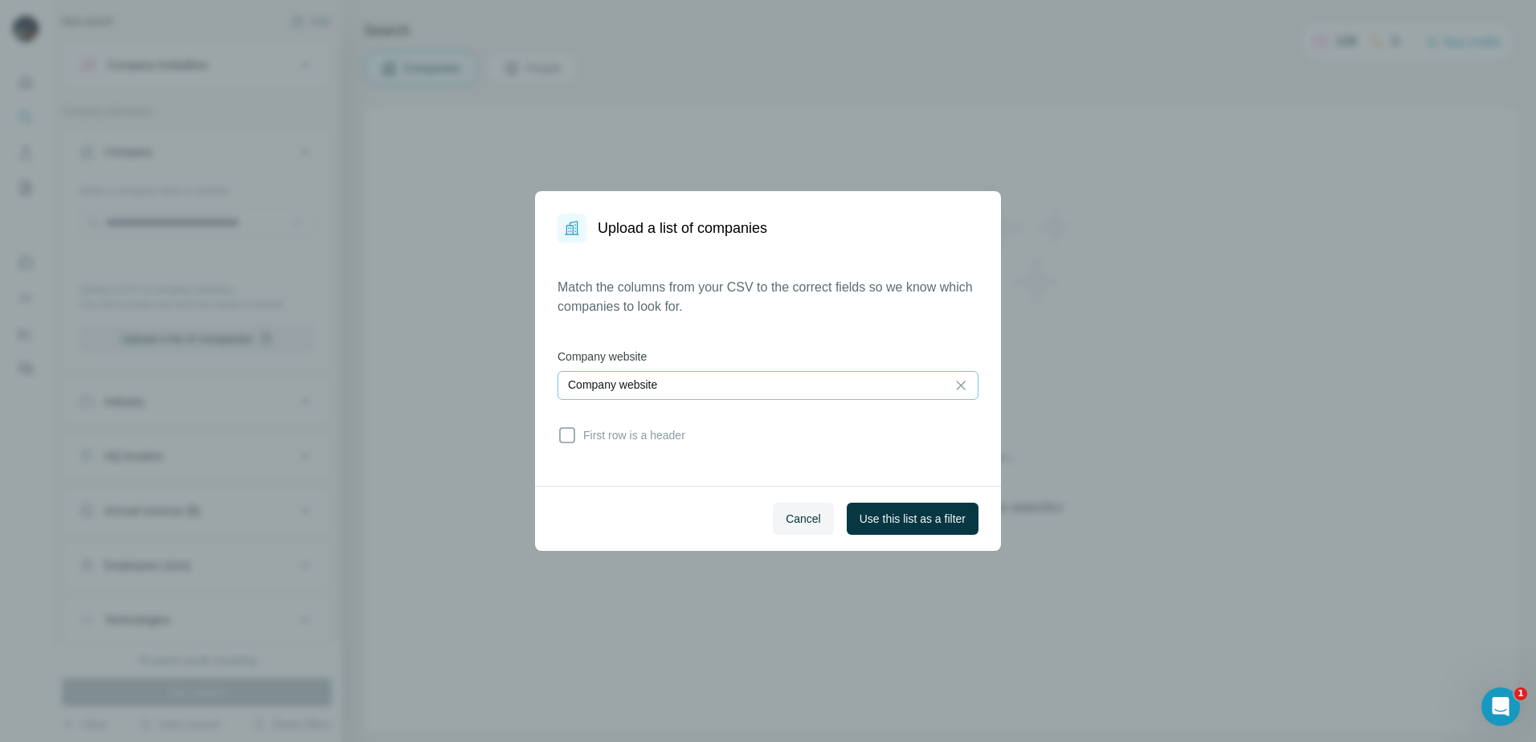
click at [726, 390] on div "Company website" at bounding box center [752, 385] width 368 height 16
click at [726, 390] on input at bounding box center [752, 386] width 368 height 18
click at [642, 441] on span "First row is a header" at bounding box center [631, 435] width 108 height 16
click at [887, 524] on span "Use this list as a filter" at bounding box center [913, 519] width 106 height 16
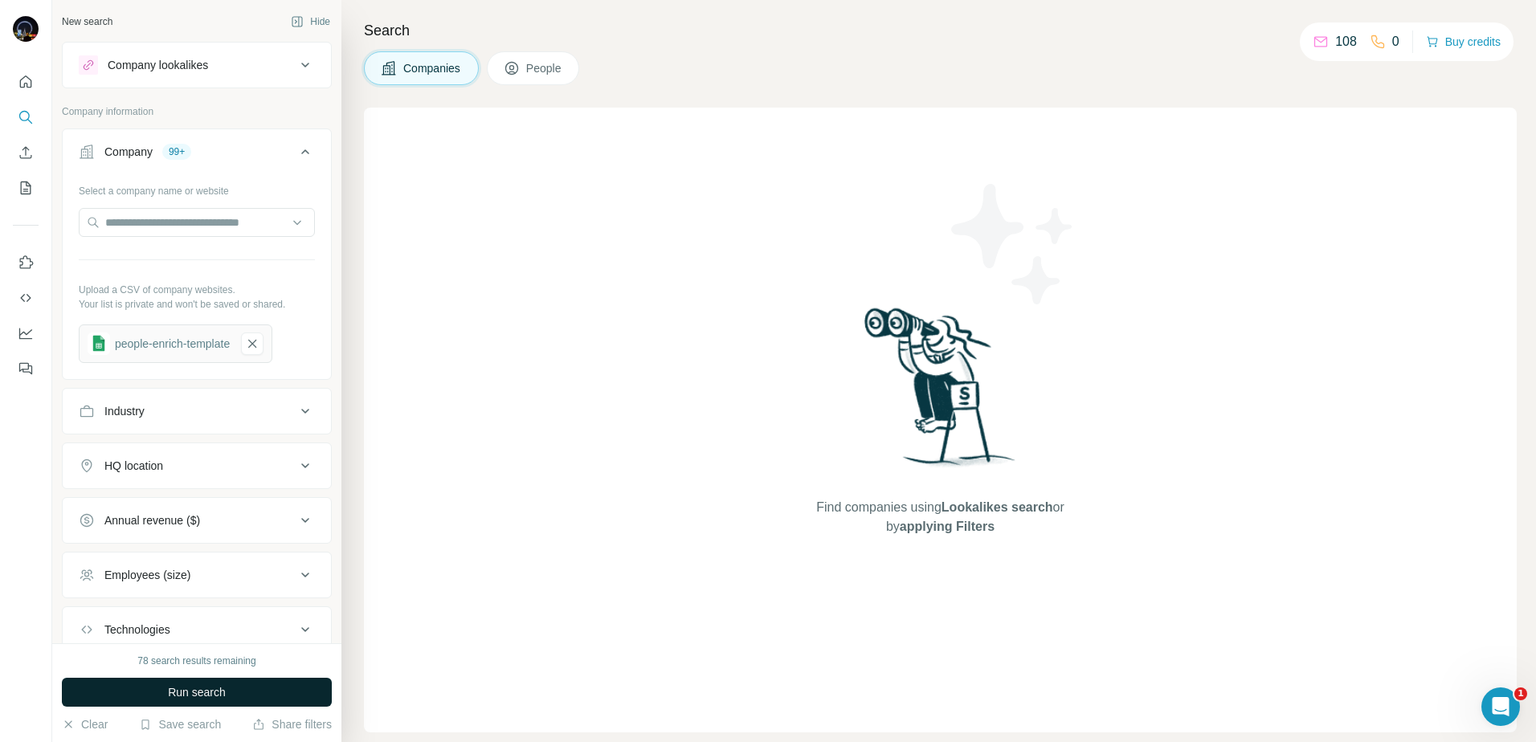
click at [212, 693] on span "Run search" at bounding box center [197, 692] width 58 height 16
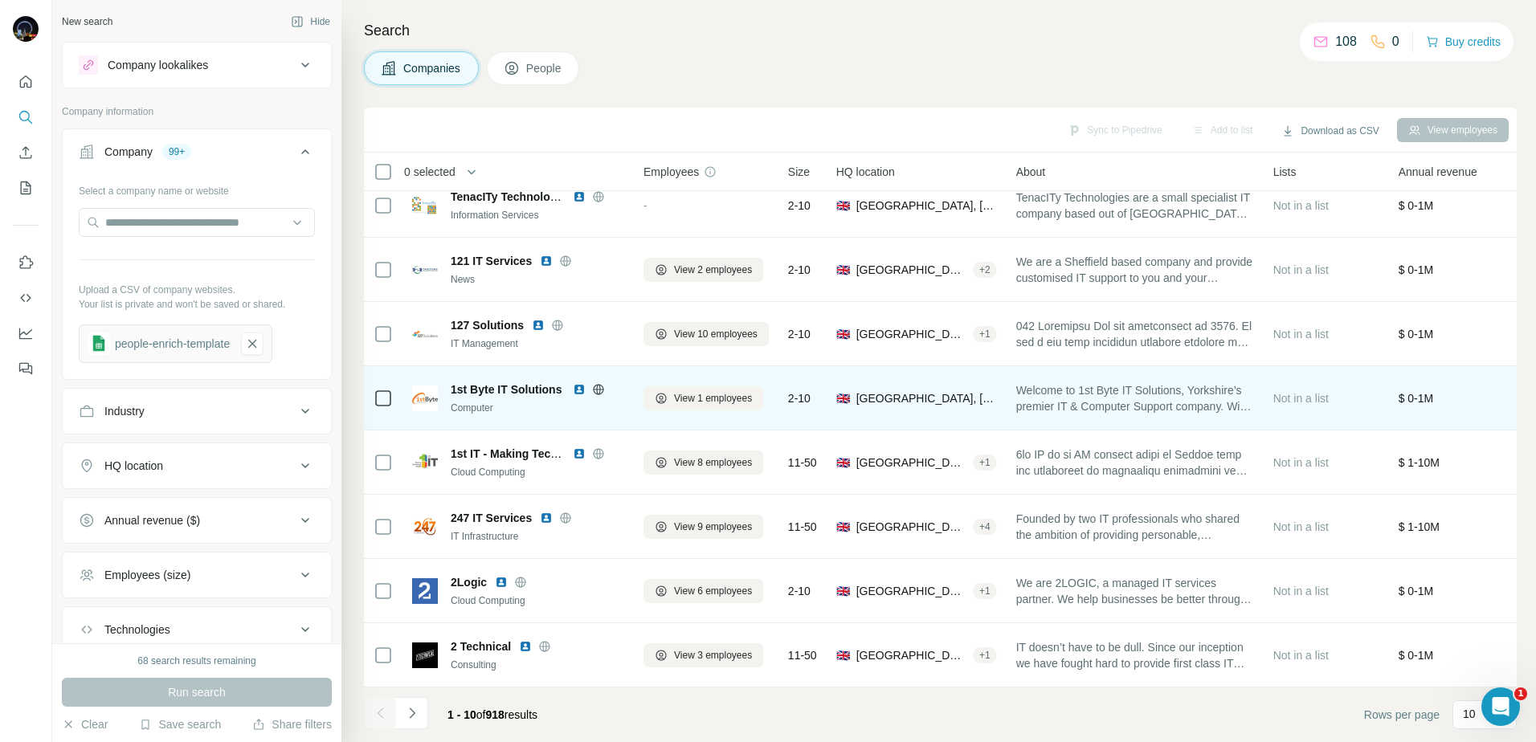
scroll to position [154, 0]
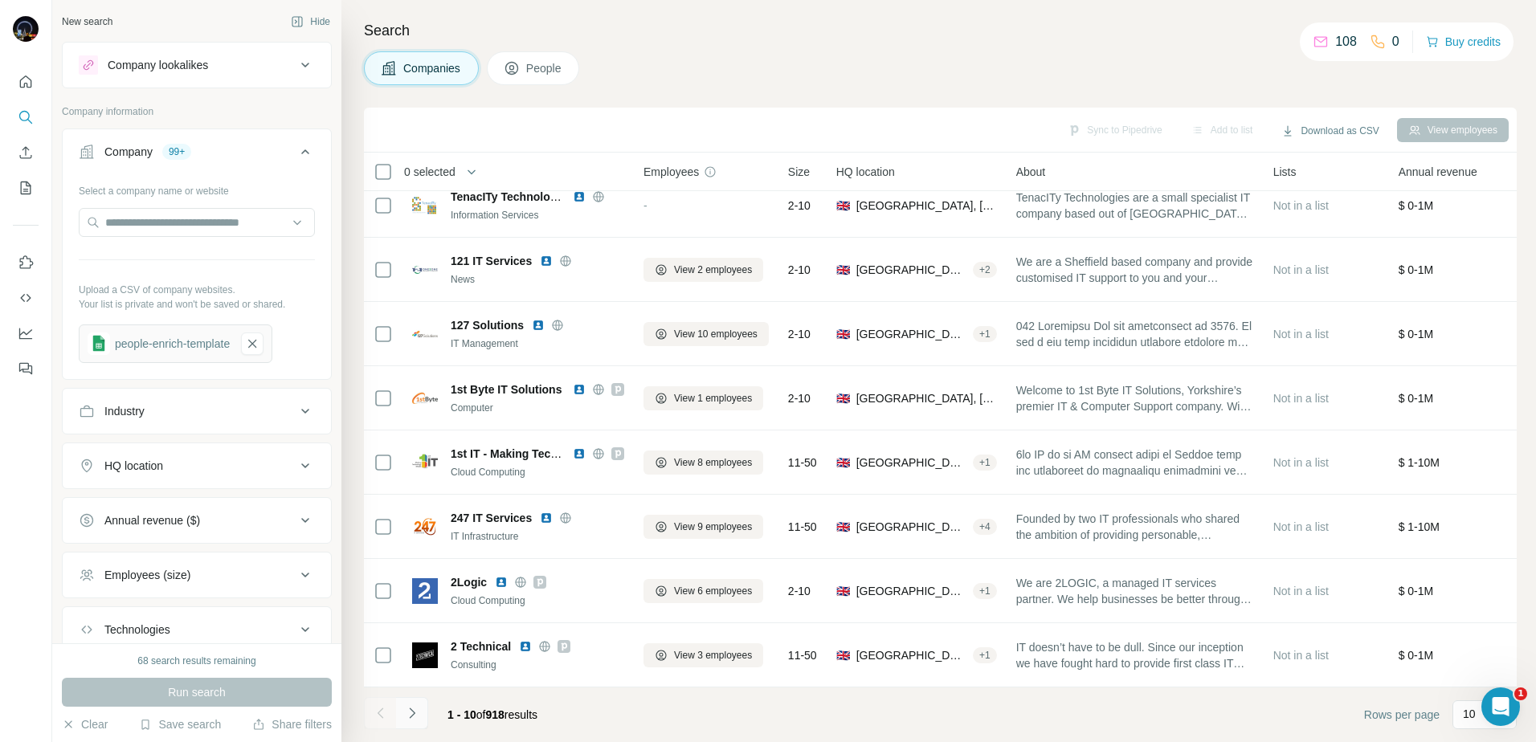
click at [419, 717] on icon "Navigate to next page" at bounding box center [412, 713] width 16 height 16
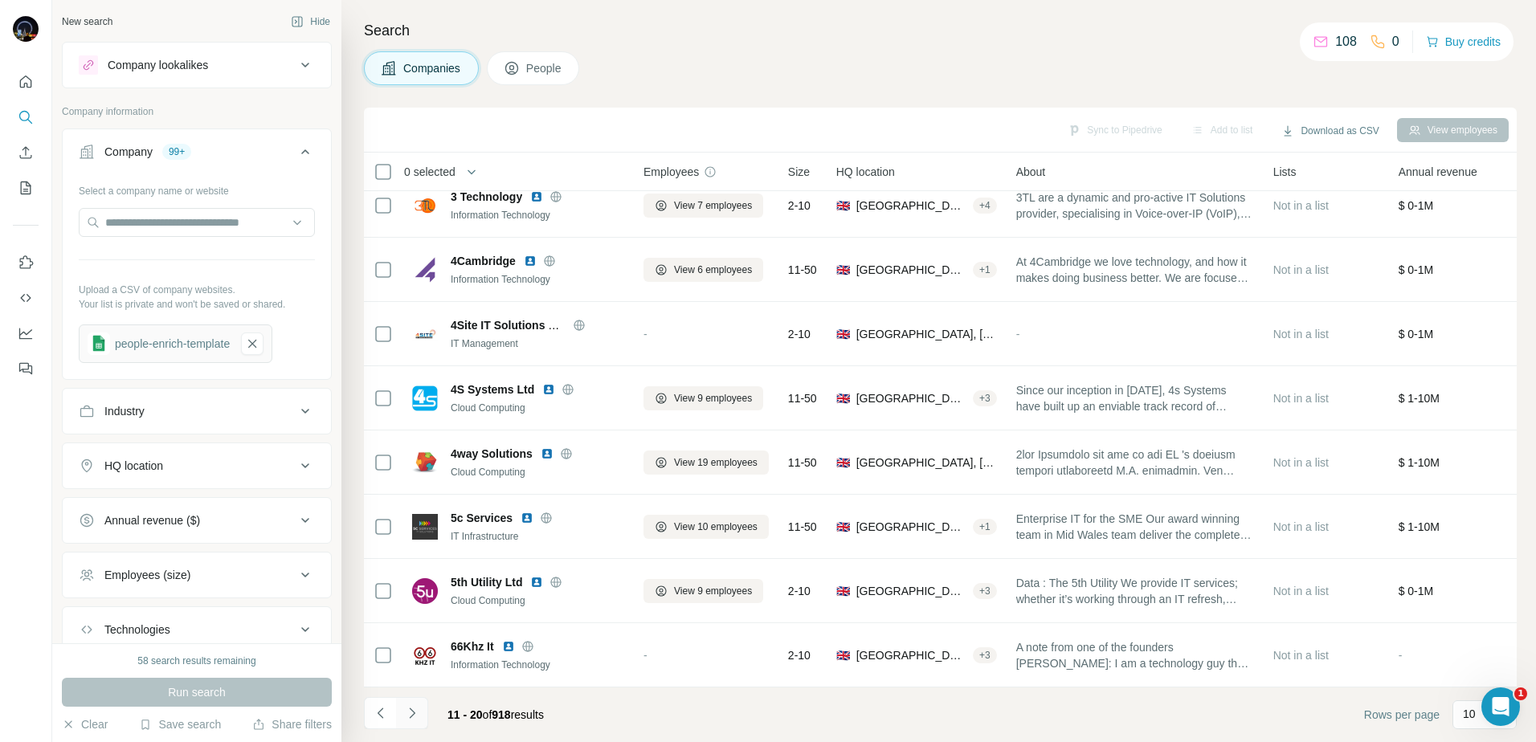
click at [419, 715] on icon "Navigate to next page" at bounding box center [412, 713] width 16 height 16
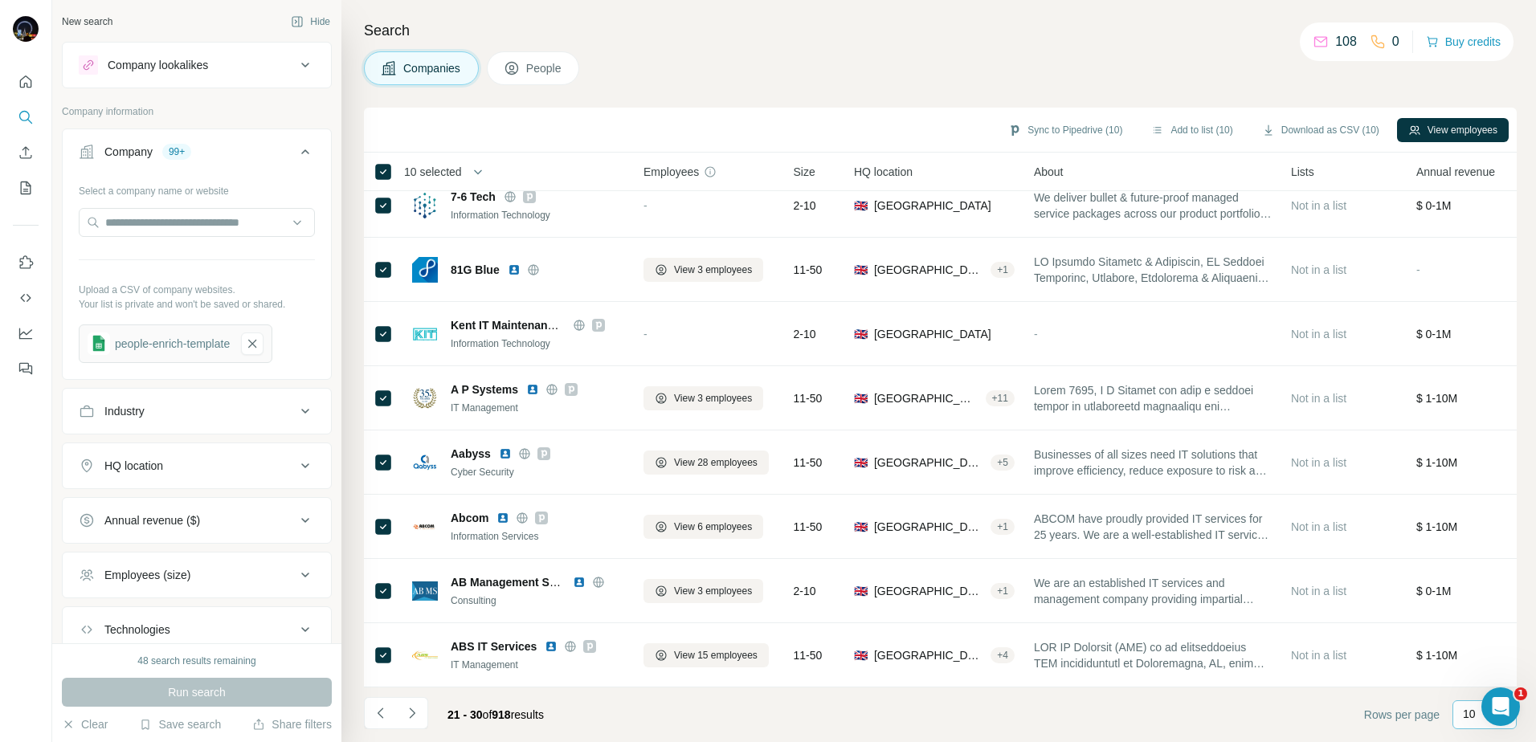
click at [1464, 717] on p "10" at bounding box center [1469, 714] width 13 height 16
click at [1485, 590] on div "60" at bounding box center [1484, 592] width 37 height 16
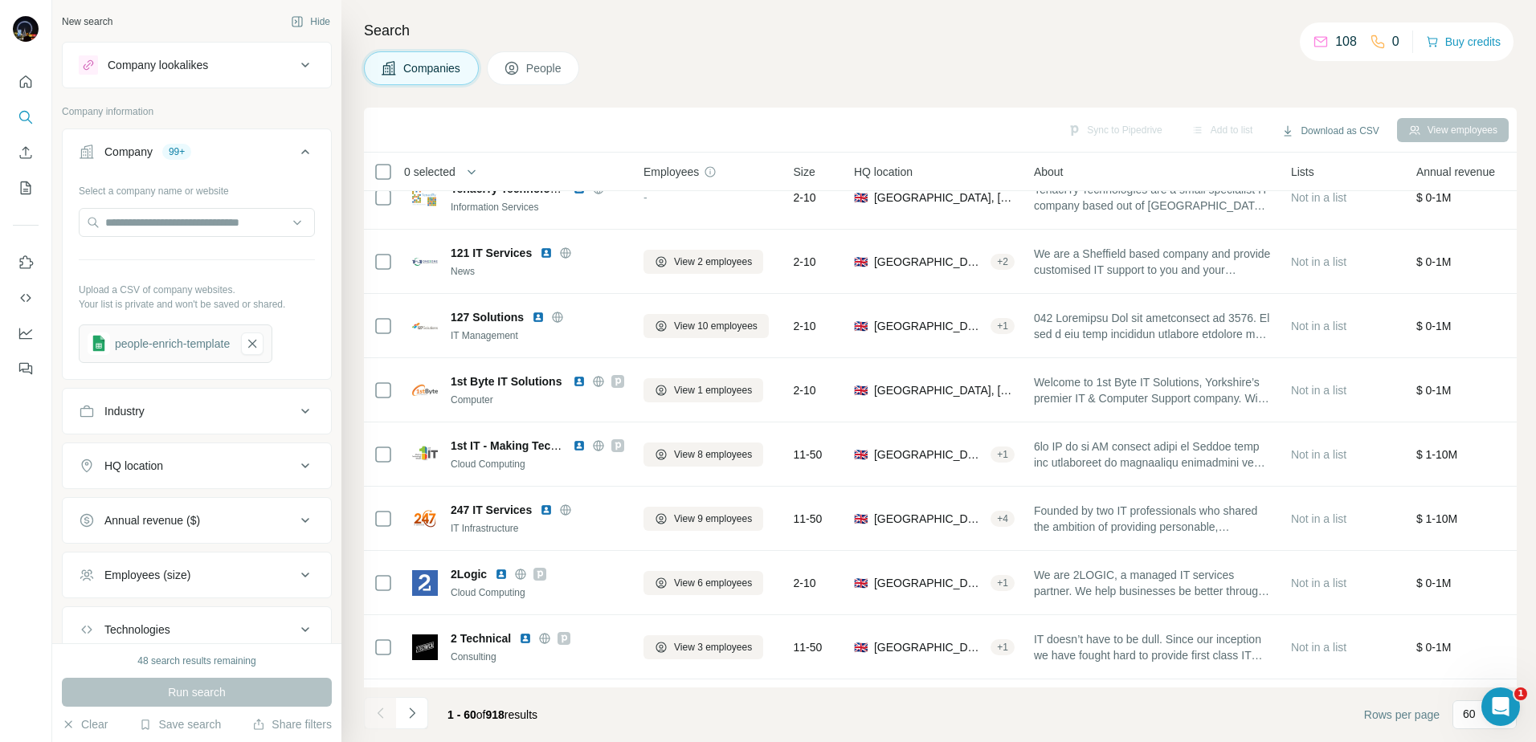
click at [388, 180] on icon at bounding box center [383, 171] width 19 height 19
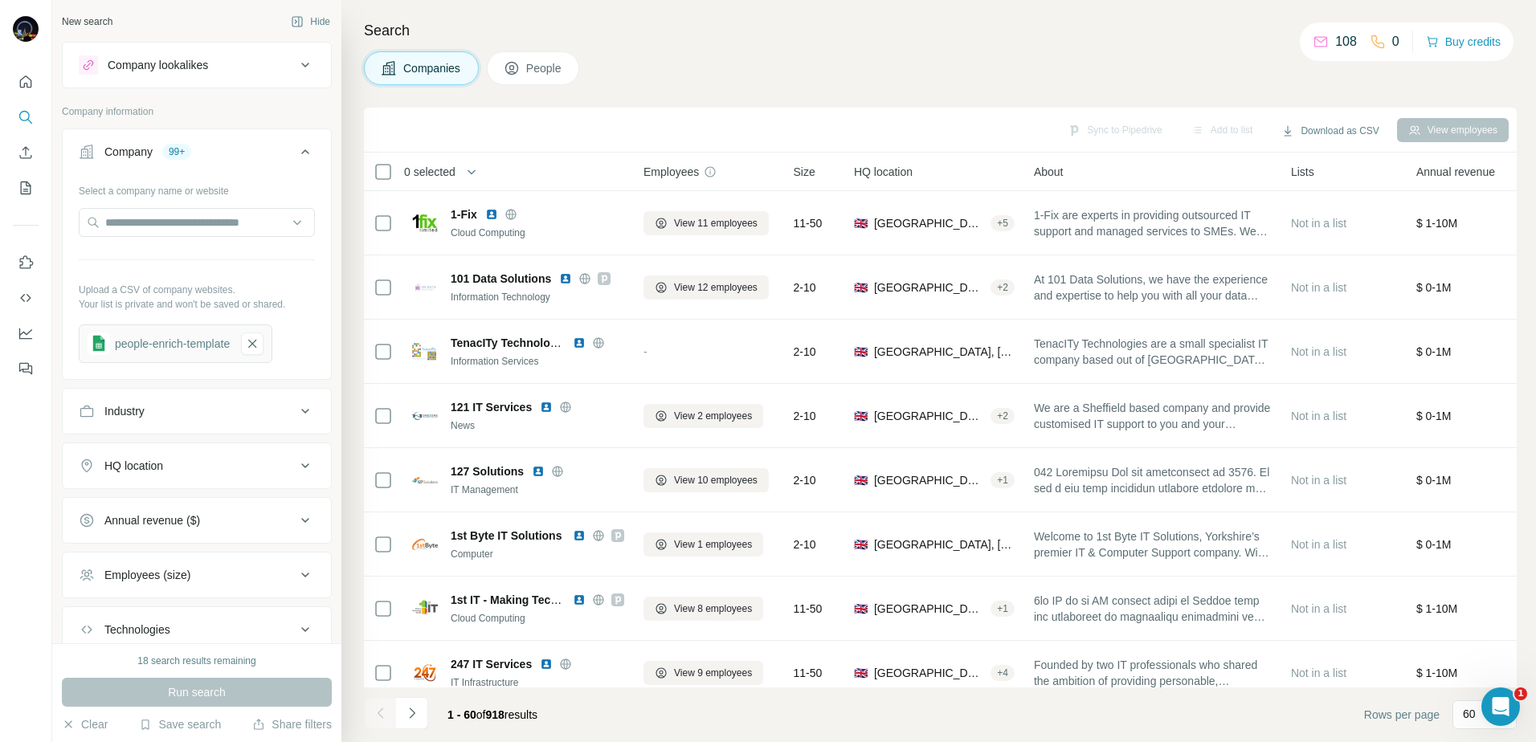
click at [374, 718] on div at bounding box center [380, 713] width 32 height 32
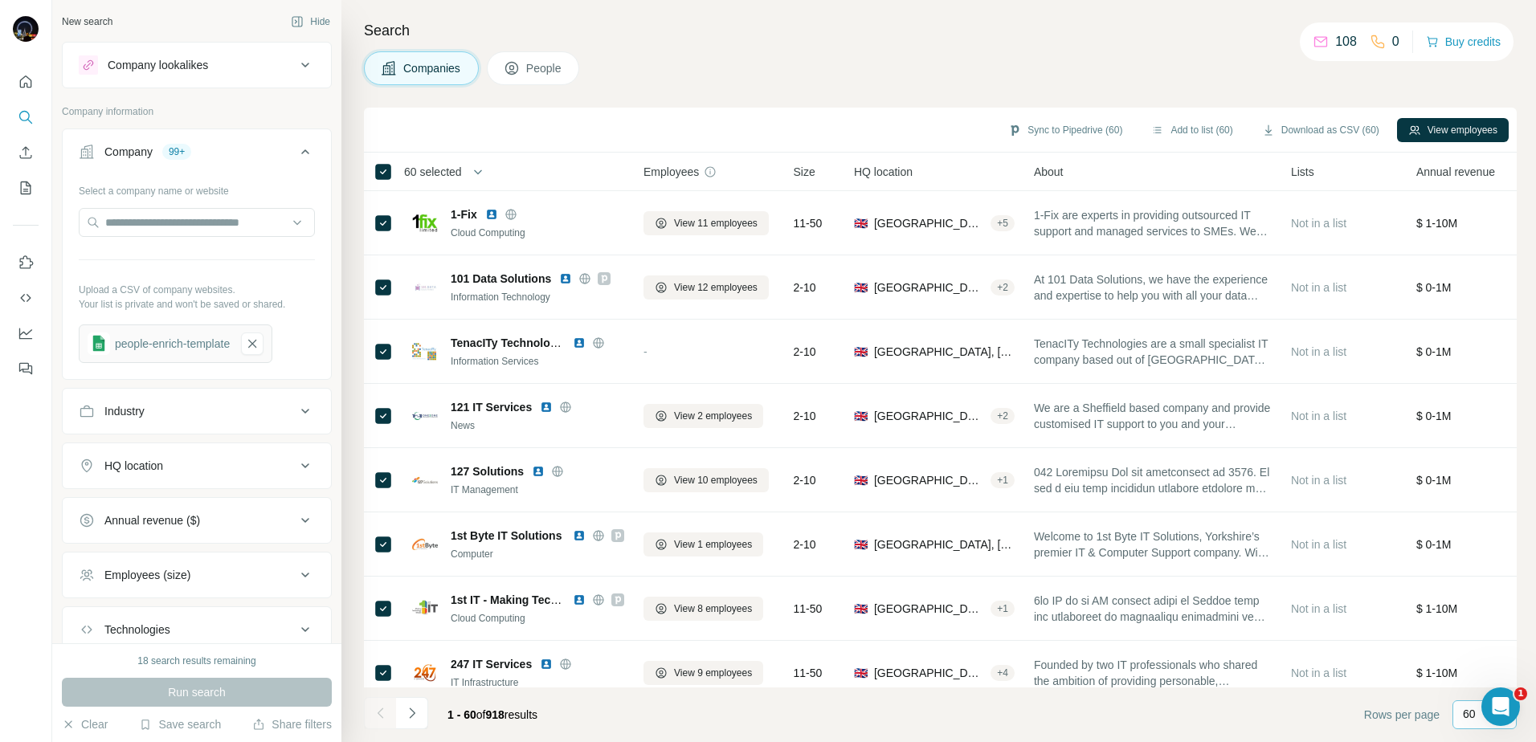
click at [1459, 718] on div "60" at bounding box center [1484, 714] width 64 height 29
click at [1159, 73] on div "Companies People" at bounding box center [940, 68] width 1153 height 34
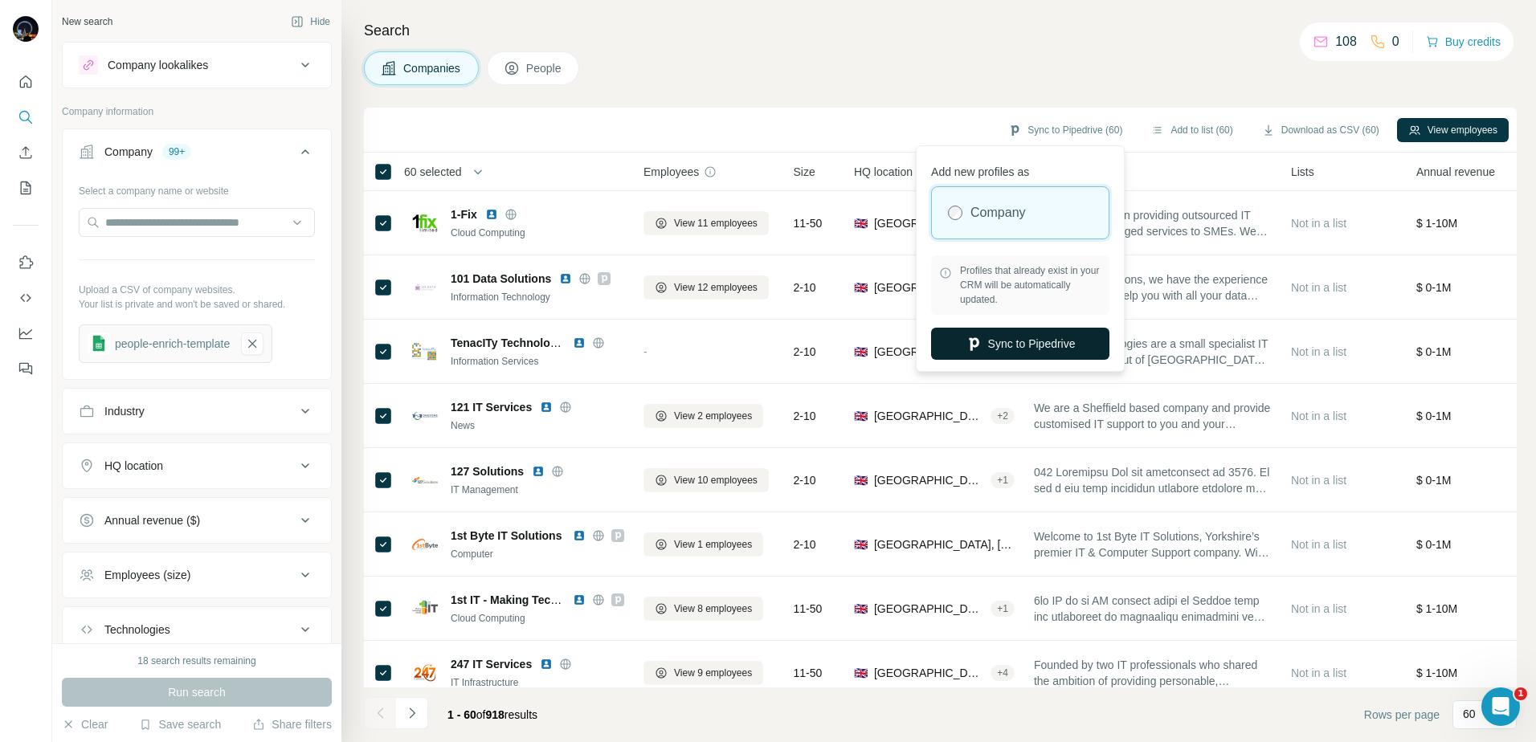
click at [1011, 345] on button "Sync to Pipedrive" at bounding box center [1020, 344] width 178 height 32
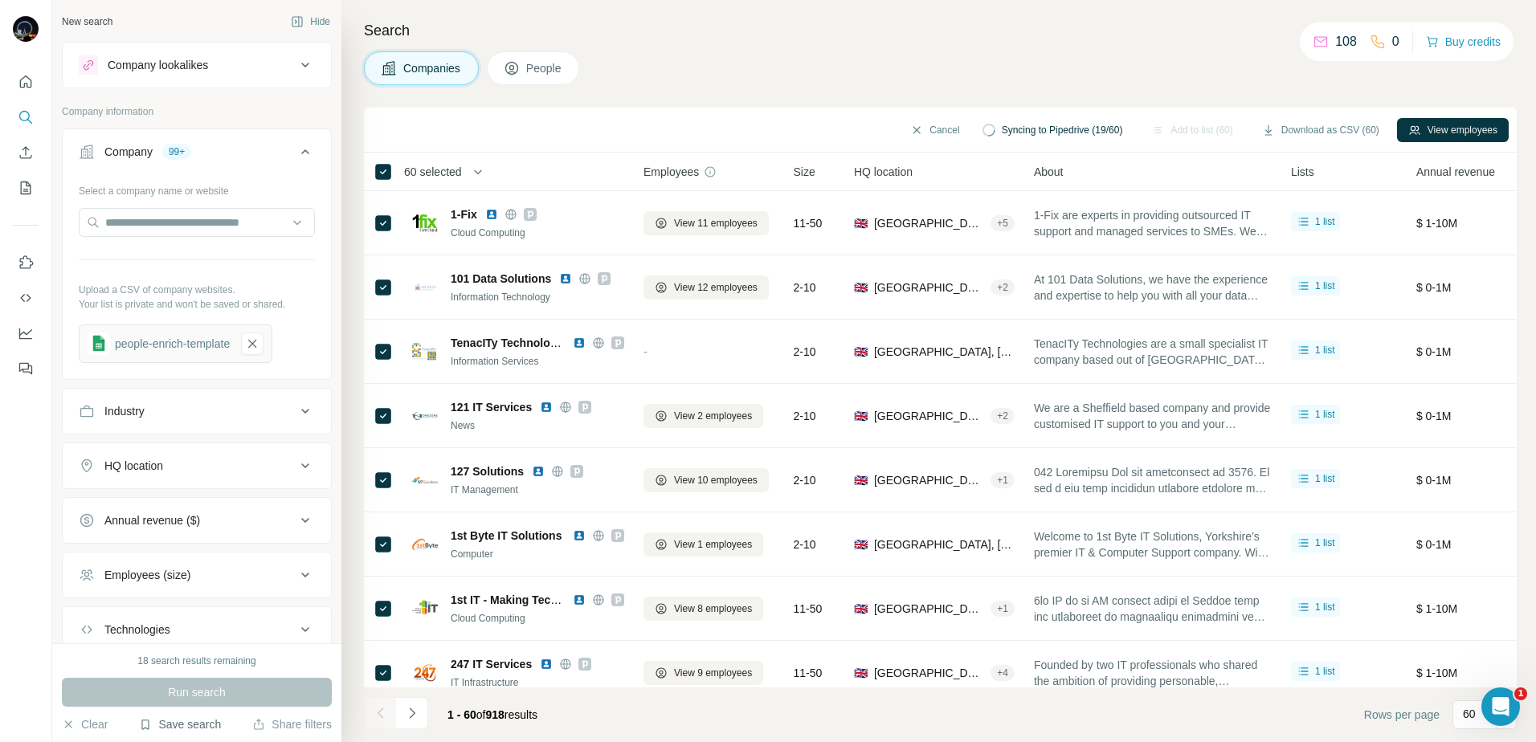
click at [205, 727] on button "Save search" at bounding box center [180, 725] width 82 height 16
click at [205, 665] on div "Save search" at bounding box center [225, 664] width 169 height 32
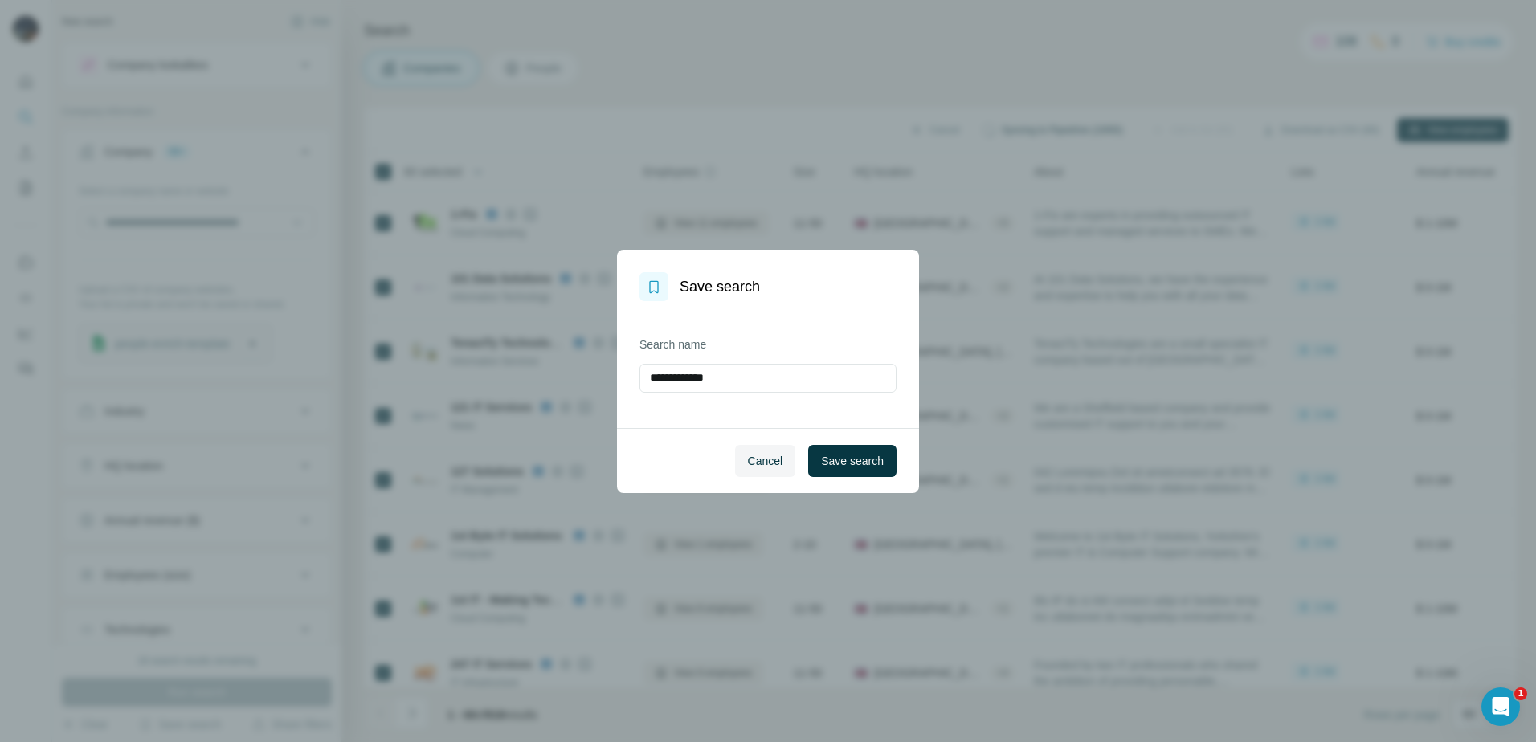
drag, startPoint x: 754, startPoint y: 382, endPoint x: 586, endPoint y: 373, distance: 167.3
click at [586, 373] on div "**********" at bounding box center [768, 371] width 1536 height 742
type input "**********"
click at [841, 458] on span "Save search" at bounding box center [852, 461] width 63 height 16
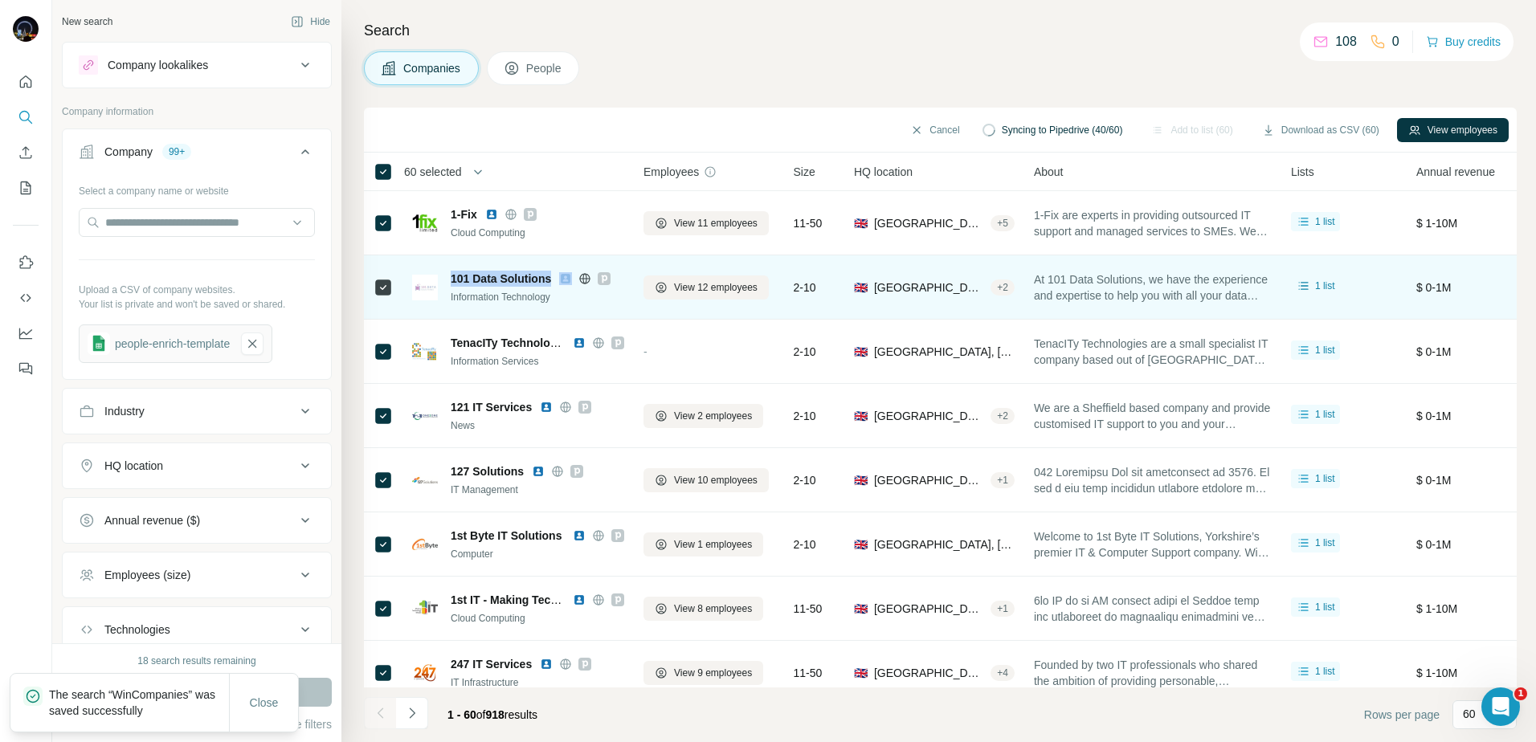
drag, startPoint x: 450, startPoint y: 276, endPoint x: 559, endPoint y: 276, distance: 109.3
click at [559, 276] on div "101 Data Solutions Information Technology" at bounding box center [518, 288] width 212 height 34
copy span "101 Data Solutions"
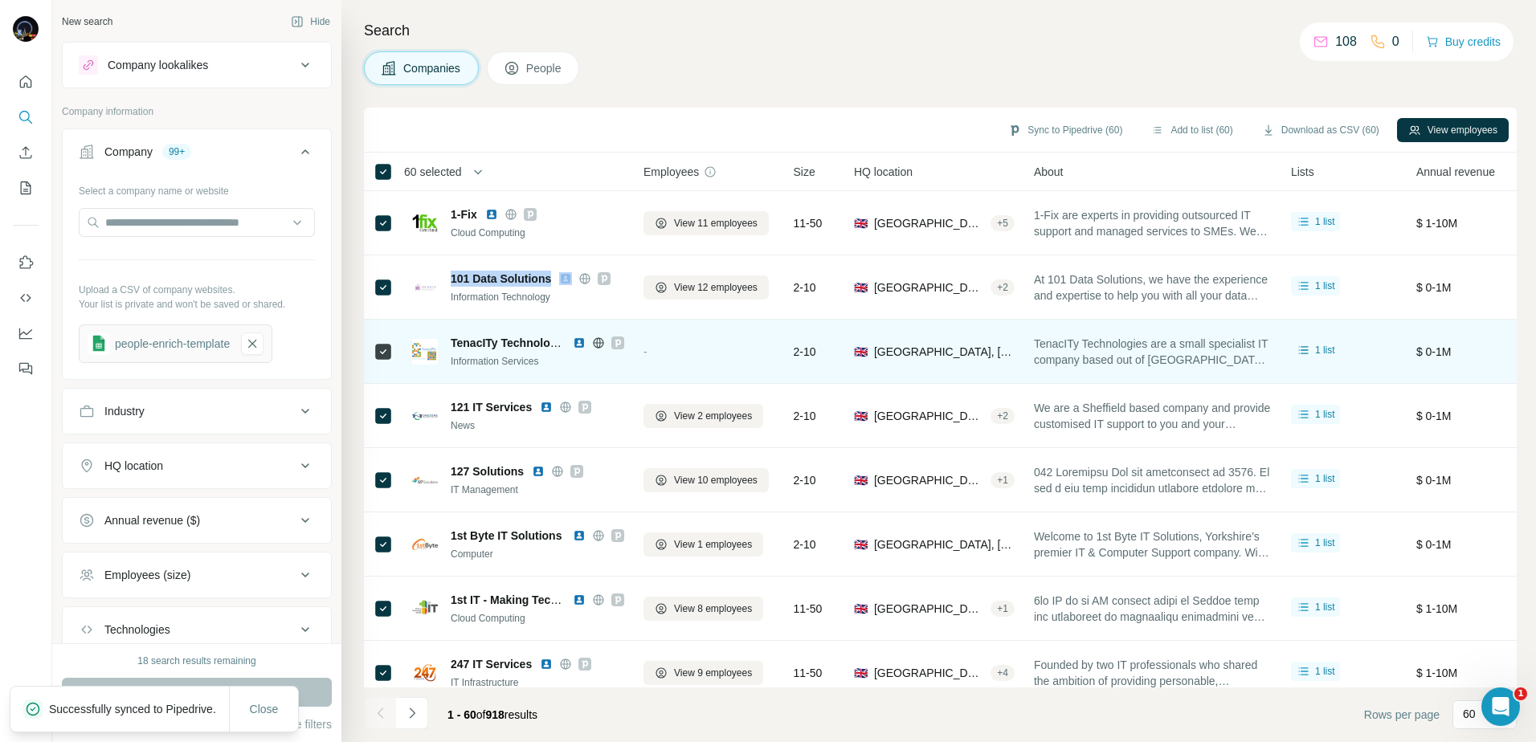
click at [457, 342] on span "TenacITy Technology AND Automation" at bounding box center [553, 343] width 205 height 13
drag, startPoint x: 457, startPoint y: 342, endPoint x: 473, endPoint y: 343, distance: 16.1
click at [457, 342] on span "TenacITy Technology AND Automation" at bounding box center [553, 343] width 205 height 13
copy span "TenacITy Technology AND Automation"
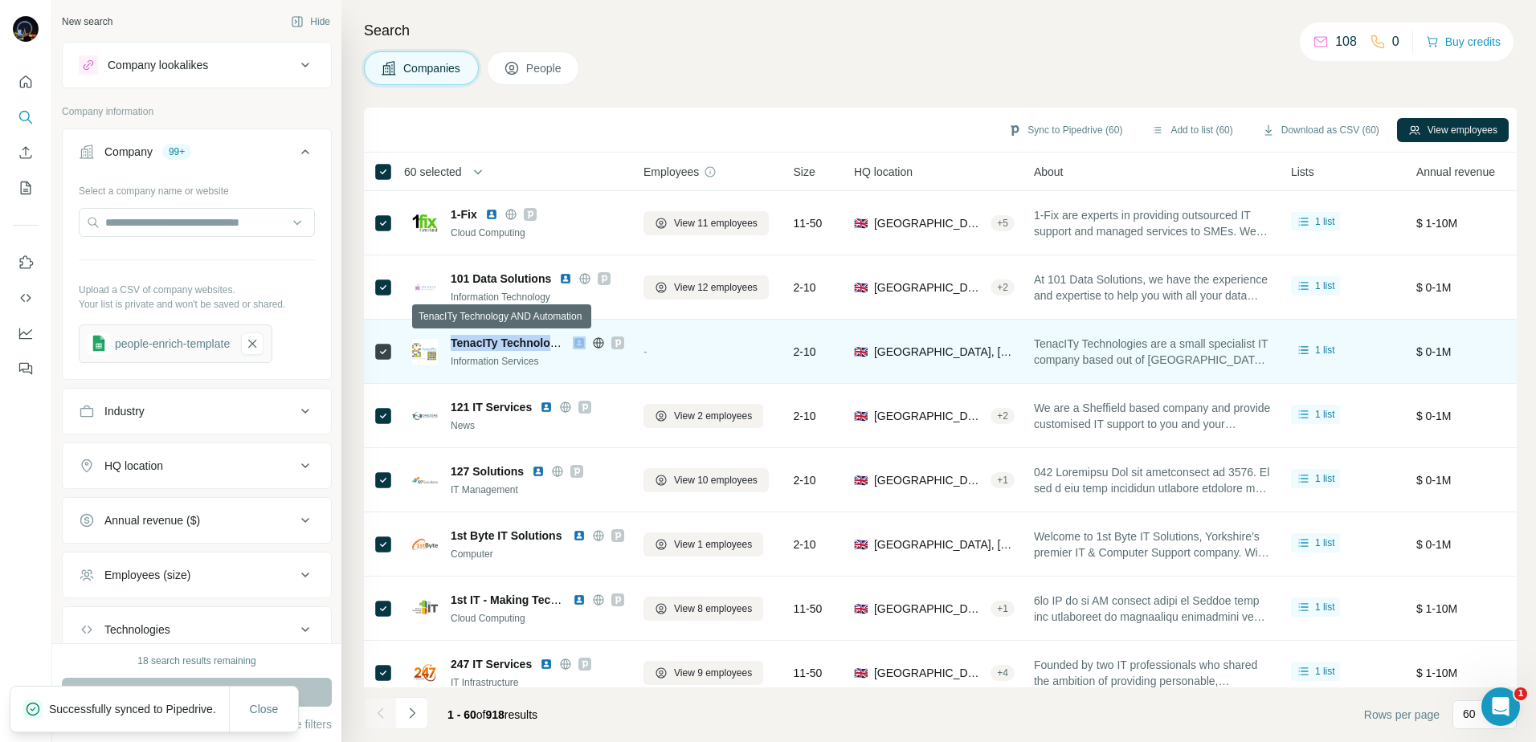
click at [493, 337] on span "TenacITy Technology AND Automation" at bounding box center [553, 343] width 205 height 13
drag, startPoint x: 447, startPoint y: 340, endPoint x: 550, endPoint y: 341, distance: 102.8
click at [550, 341] on div "TenacITy Technology AND Automation Information Services" at bounding box center [518, 352] width 212 height 34
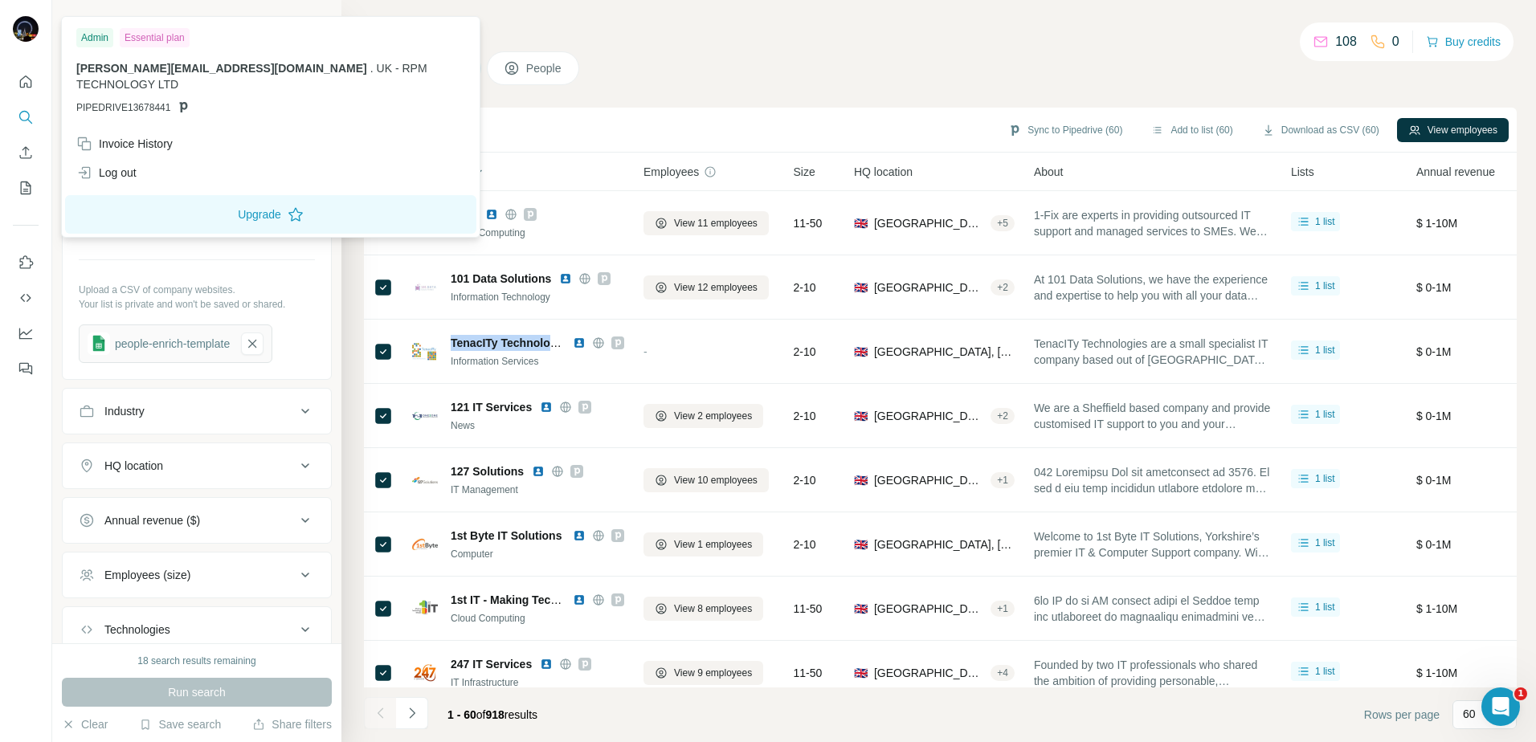
click at [21, 30] on img at bounding box center [26, 29] width 26 height 26
click at [1197, 55] on div "Companies People" at bounding box center [940, 68] width 1153 height 34
click at [36, 27] on img at bounding box center [26, 29] width 26 height 26
click at [27, 82] on icon "Quick start" at bounding box center [26, 82] width 16 height 16
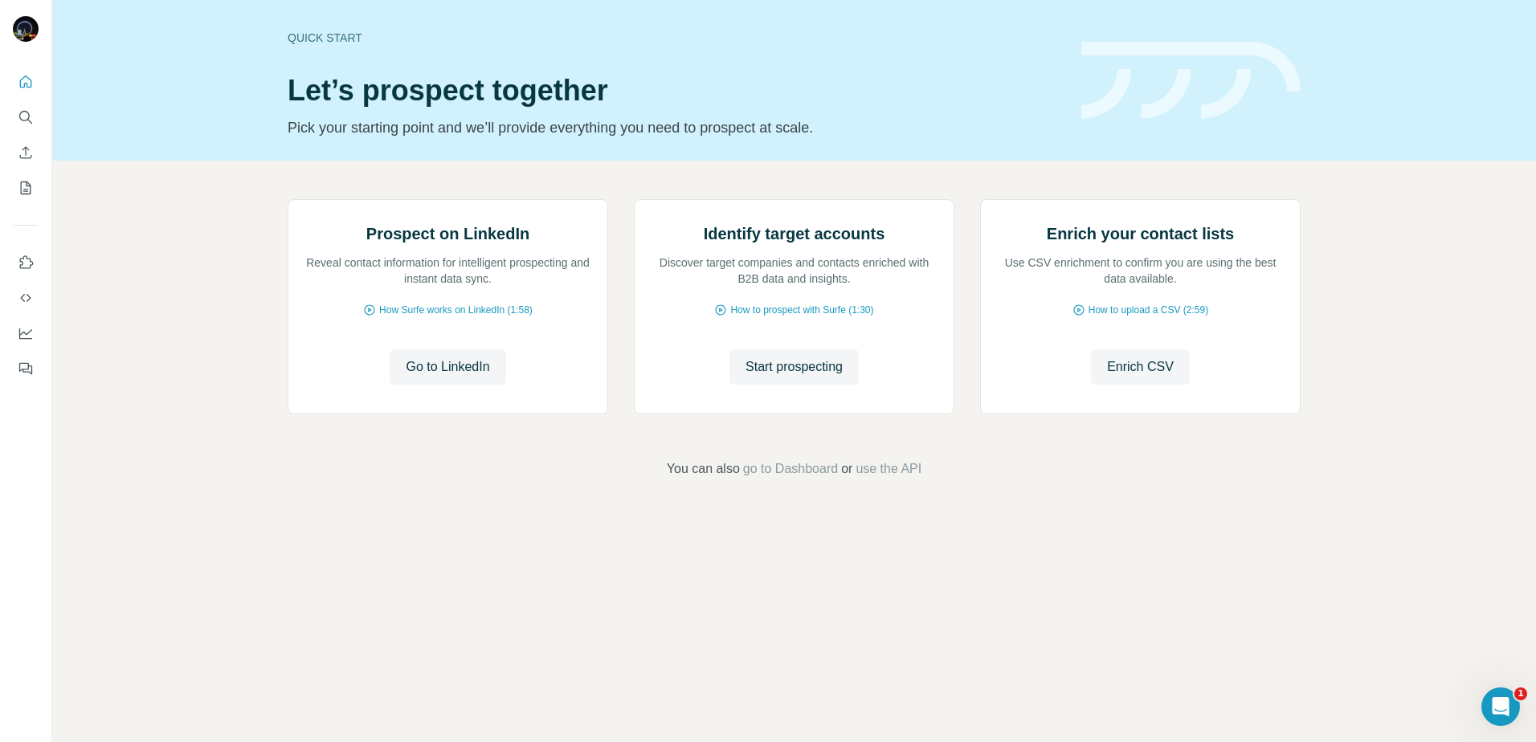
click at [1150, 88] on img at bounding box center [1190, 81] width 219 height 78
click at [297, 32] on div "Quick start" at bounding box center [675, 38] width 774 height 16
click at [28, 374] on icon "Feedback" at bounding box center [26, 369] width 16 height 16
click at [24, 296] on icon "Use Surfe API" at bounding box center [25, 298] width 10 height 8
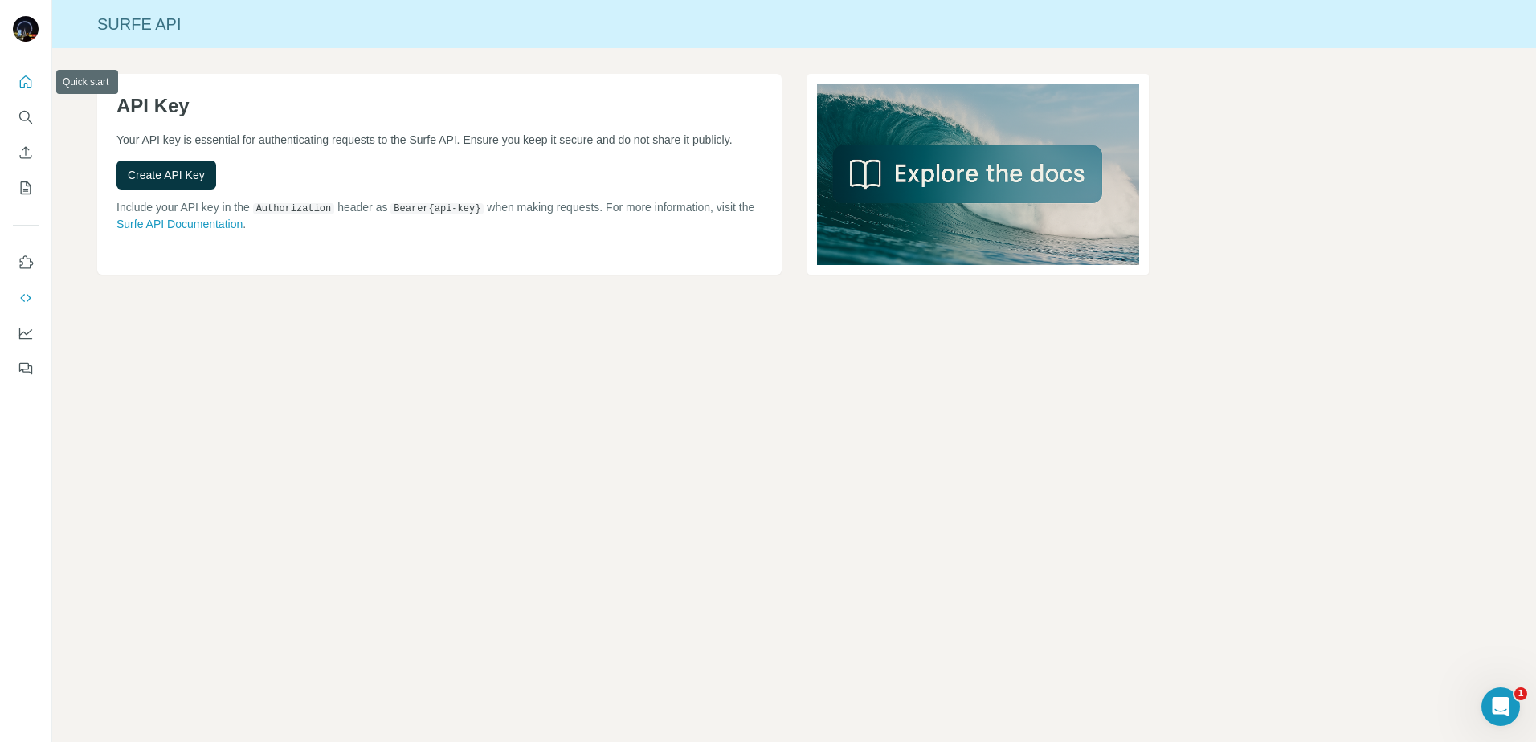
click at [33, 84] on icon "Quick start" at bounding box center [26, 82] width 16 height 16
